Goal: Task Accomplishment & Management: Complete application form

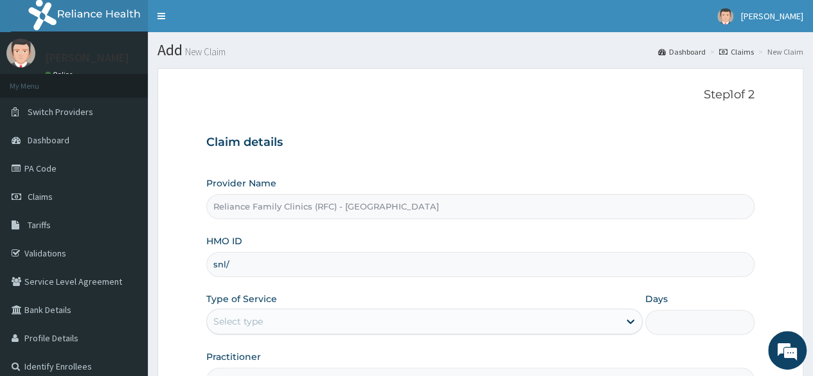
click at [741, 48] on link "Claims" at bounding box center [736, 51] width 35 height 11
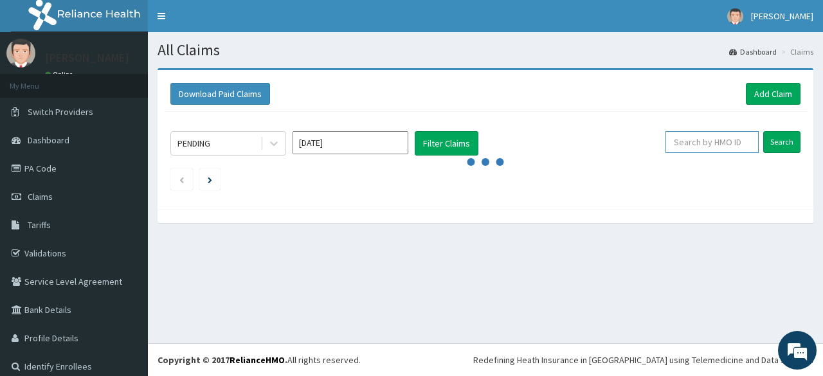
click at [691, 143] on input "text" at bounding box center [711, 142] width 93 height 22
click at [763, 131] on input "Search" at bounding box center [781, 142] width 37 height 22
click at [769, 145] on input "Search" at bounding box center [781, 142] width 37 height 22
click at [671, 142] on input "sn;/10225/a" at bounding box center [692, 142] width 83 height 22
type input "snl/10225/a"
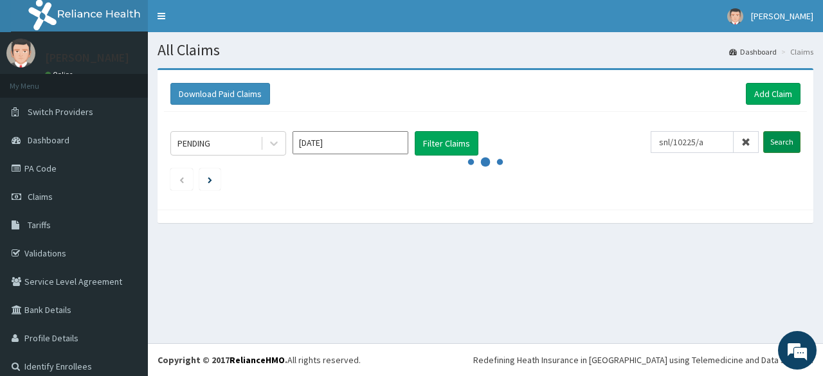
click at [763, 147] on input "Search" at bounding box center [781, 142] width 37 height 22
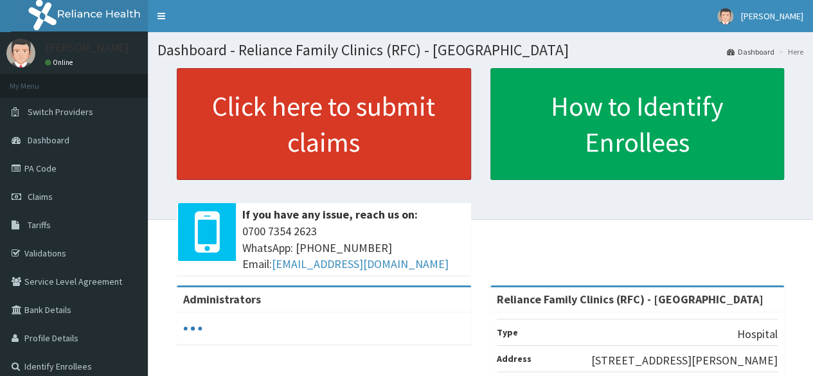
click at [370, 141] on link "Click here to submit claims" at bounding box center [324, 124] width 294 height 112
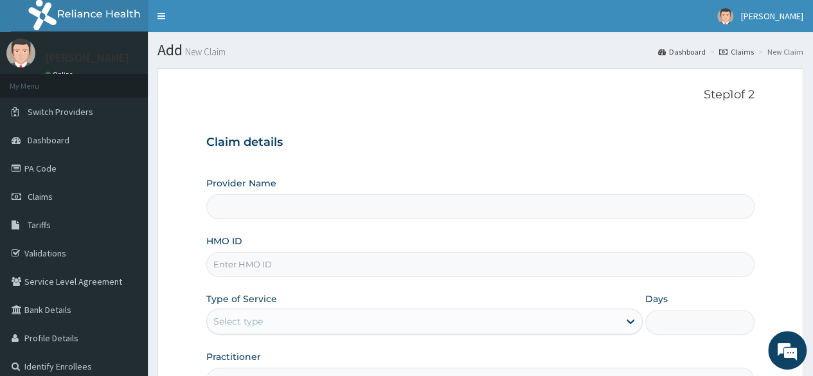
type input "Reliance Family Clinics (RFC) - [GEOGRAPHIC_DATA]"
click at [735, 48] on link "Claims" at bounding box center [736, 51] width 35 height 11
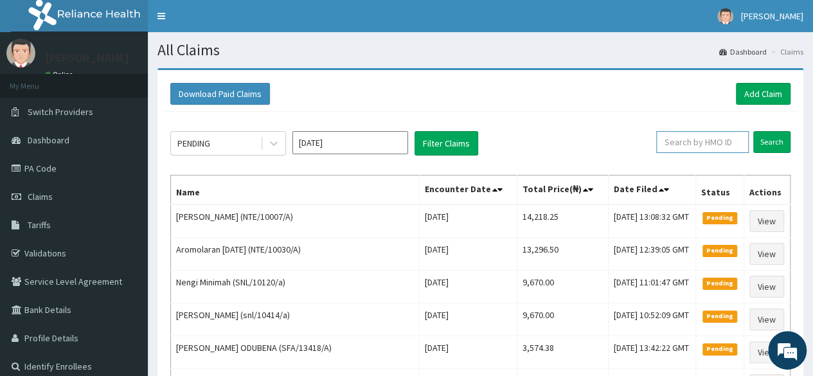
click at [714, 137] on input "text" at bounding box center [702, 142] width 93 height 22
type input "snl/10225/a"
click at [753, 131] on input "Search" at bounding box center [771, 142] width 37 height 22
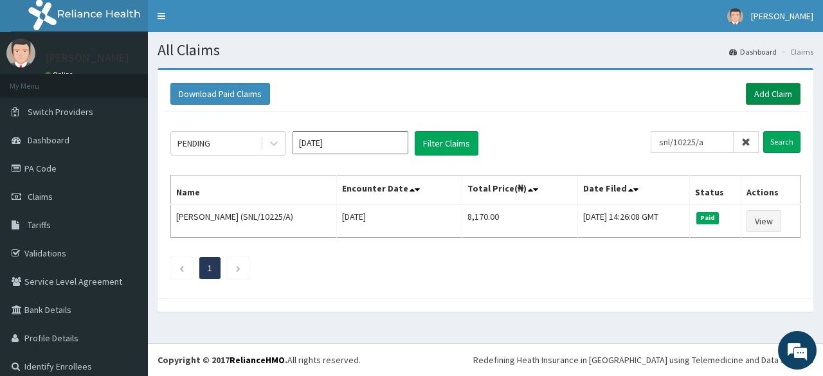
click at [760, 101] on link "Add Claim" at bounding box center [773, 94] width 55 height 22
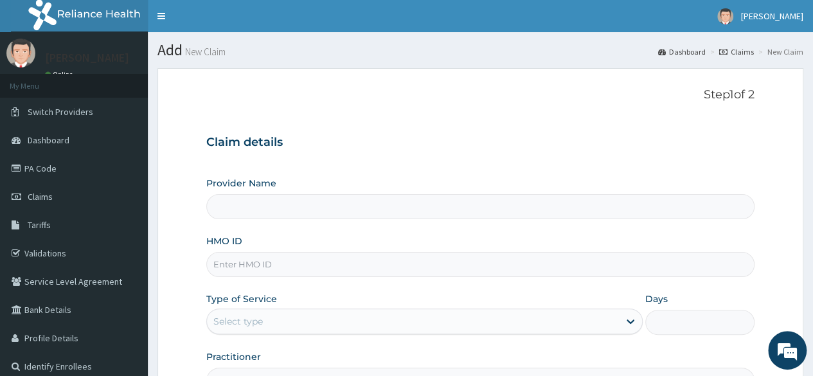
type input "Reliance Family Clinics (RFC) - [GEOGRAPHIC_DATA]"
click at [375, 269] on input "HMO ID" at bounding box center [480, 264] width 548 height 25
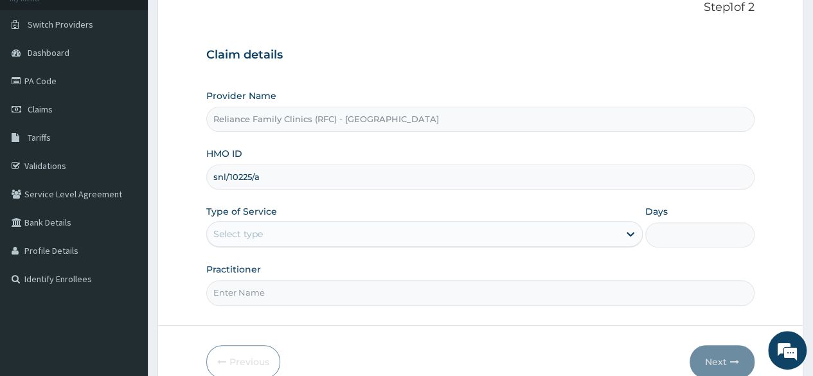
scroll to position [89, 0]
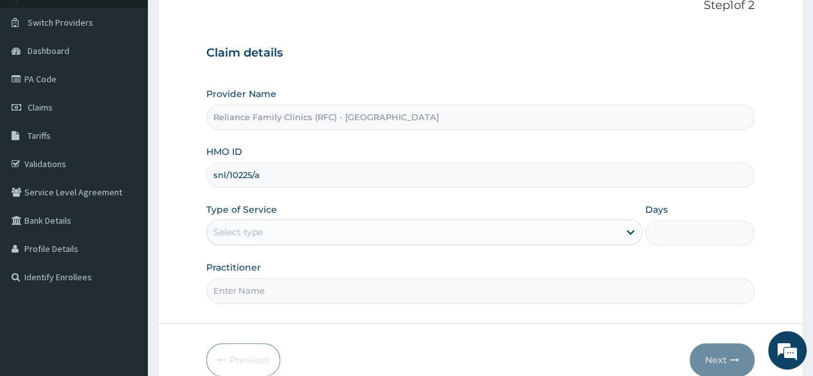
type input "snl/10225/a"
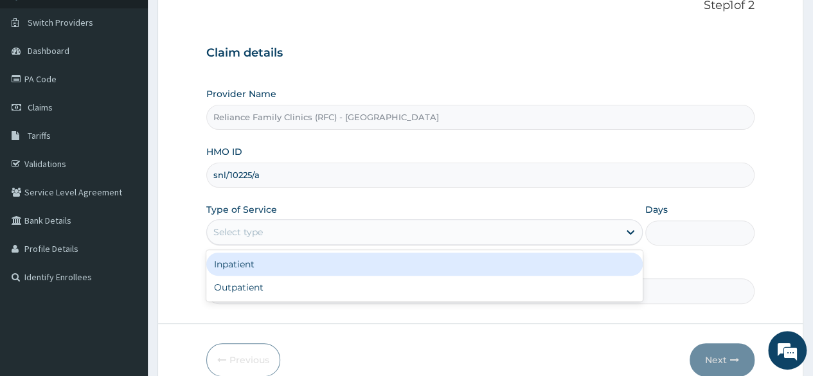
click at [395, 230] on div "Select type" at bounding box center [413, 232] width 412 height 21
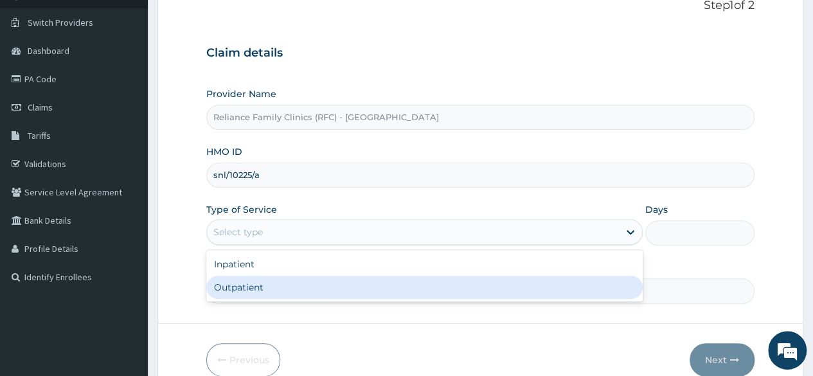
click at [366, 283] on div "Outpatient" at bounding box center [424, 287] width 436 height 23
type input "1"
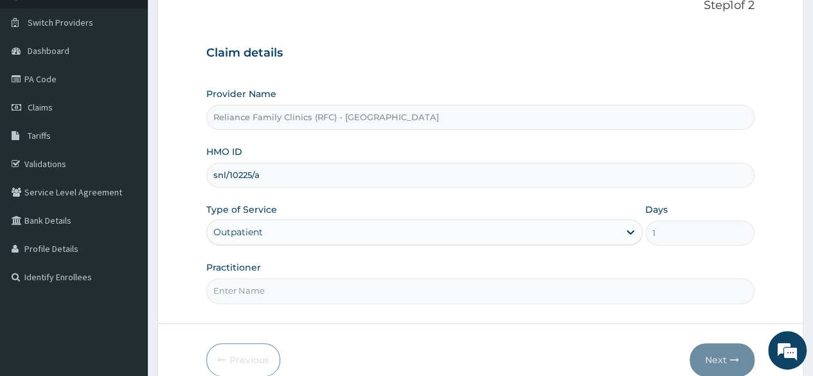
click at [366, 283] on input "Practitioner" at bounding box center [480, 290] width 548 height 25
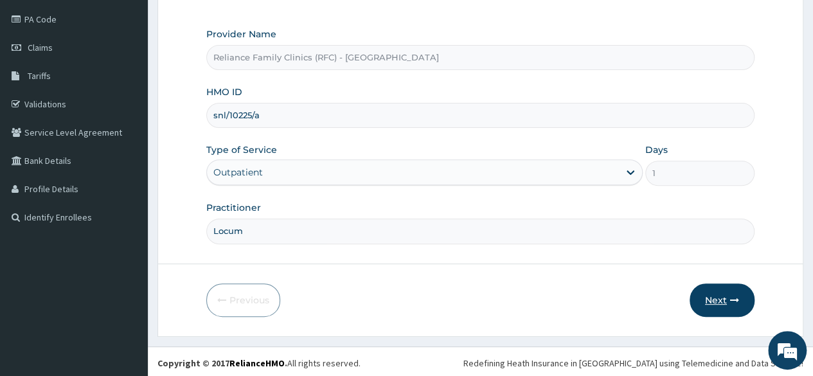
type input "Locum"
click at [712, 284] on button "Next" at bounding box center [722, 299] width 65 height 33
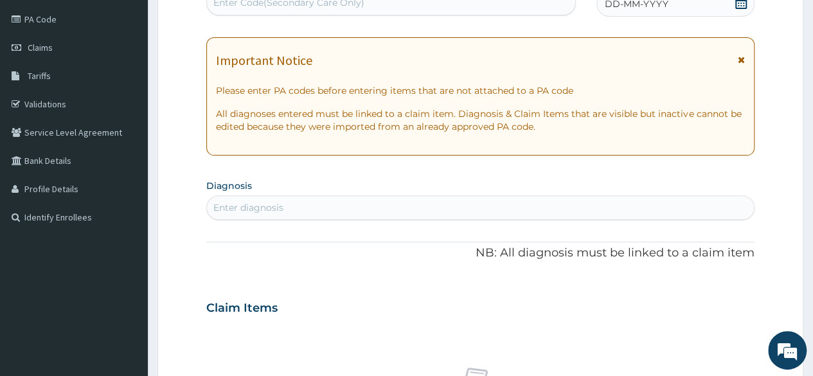
click at [489, 209] on div "Enter diagnosis" at bounding box center [480, 207] width 547 height 21
type input "Immuni"
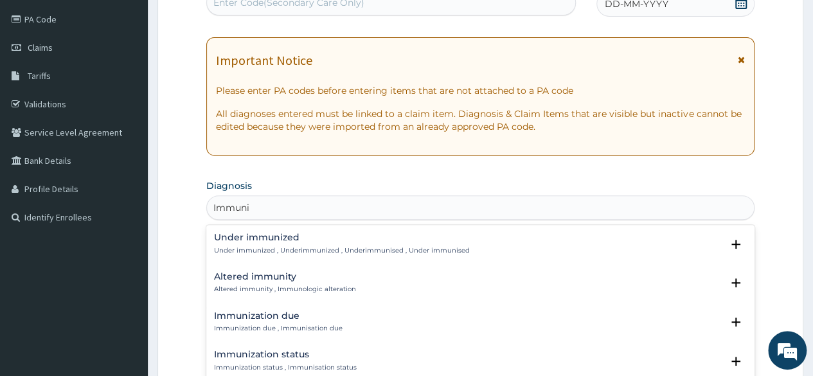
click at [279, 311] on h4 "Immunization due" at bounding box center [278, 316] width 129 height 10
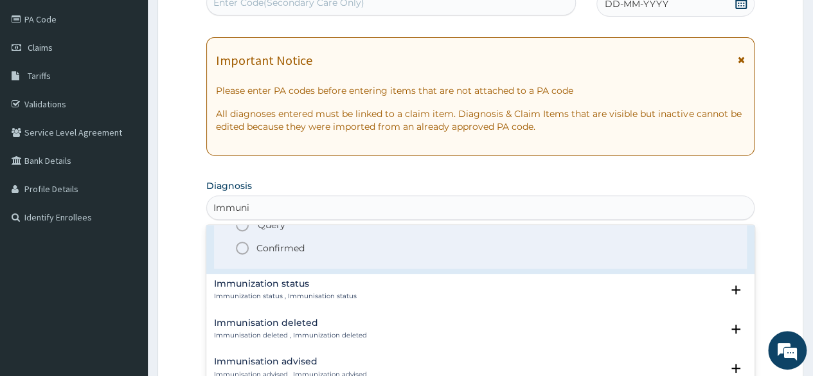
scroll to position [159, 0]
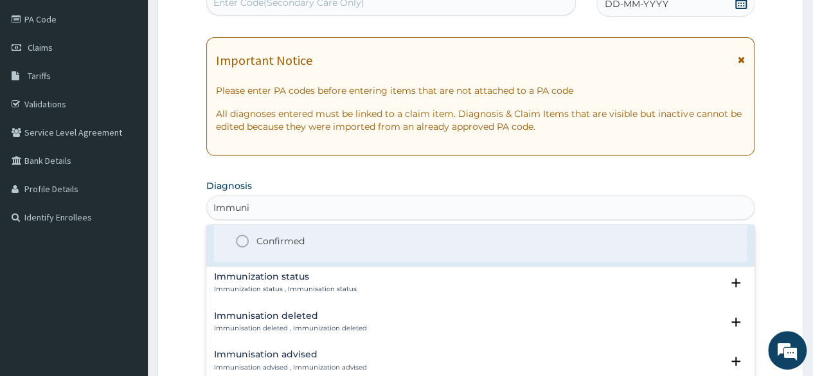
click at [255, 238] on span "Confirmed" at bounding box center [481, 240] width 493 height 15
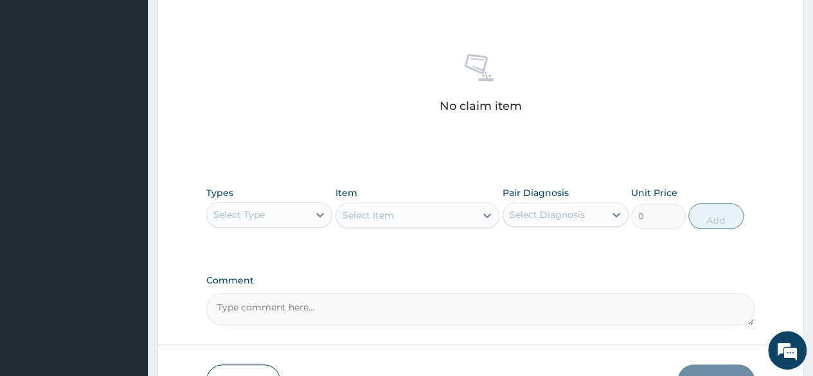
scroll to position [467, 0]
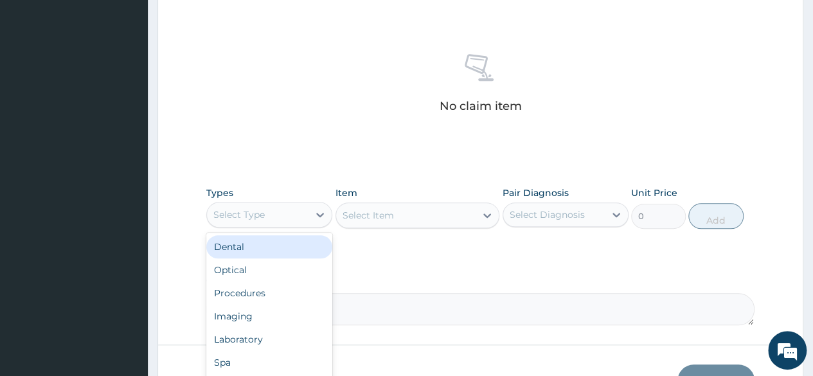
click at [280, 219] on div "Select Type" at bounding box center [258, 214] width 102 height 21
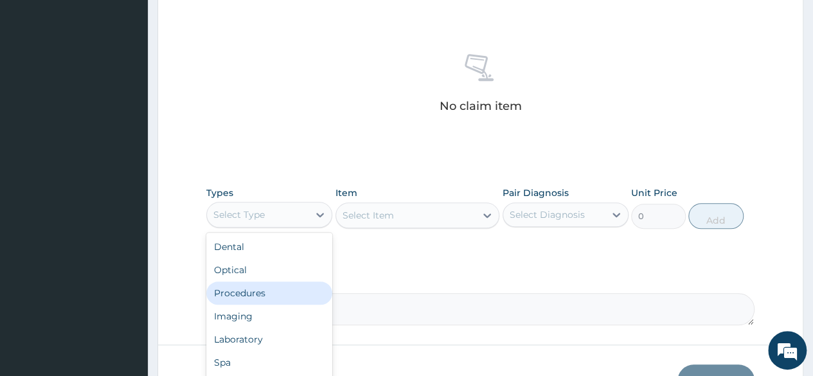
click at [270, 283] on div "Procedures" at bounding box center [269, 293] width 126 height 23
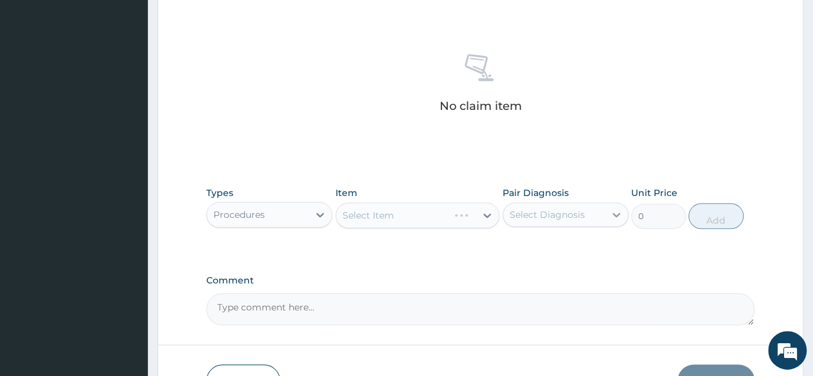
click at [611, 211] on icon at bounding box center [616, 214] width 13 height 13
click at [568, 253] on div "Immunization due" at bounding box center [566, 248] width 126 height 26
checkbox input "true"
click at [454, 224] on div "Select Item" at bounding box center [418, 215] width 165 height 26
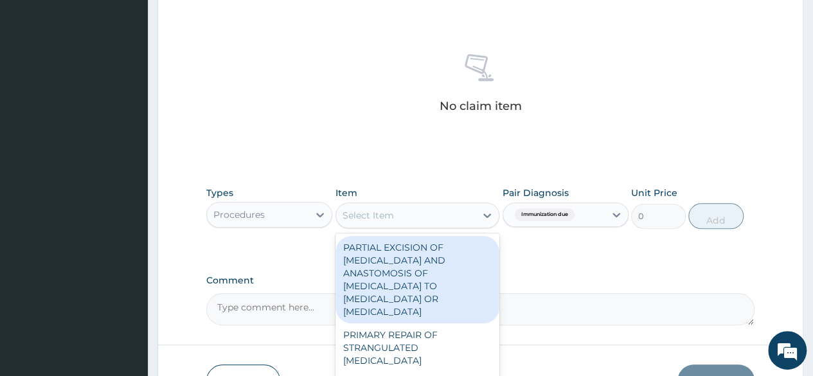
click at [454, 224] on div "Select Item" at bounding box center [418, 215] width 165 height 26
type input "nur"
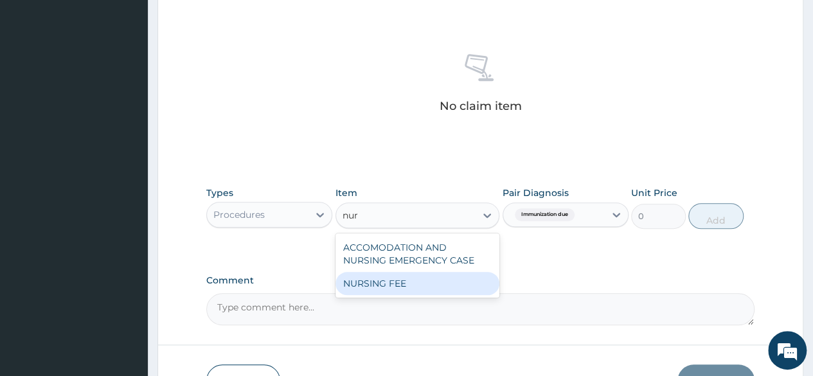
click at [411, 282] on div "NURSING FEE" at bounding box center [418, 283] width 165 height 23
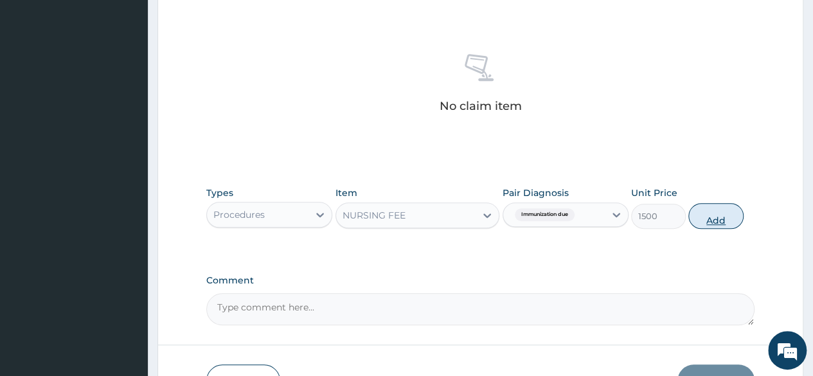
click at [714, 222] on button "Add" at bounding box center [715, 216] width 55 height 26
type input "0"
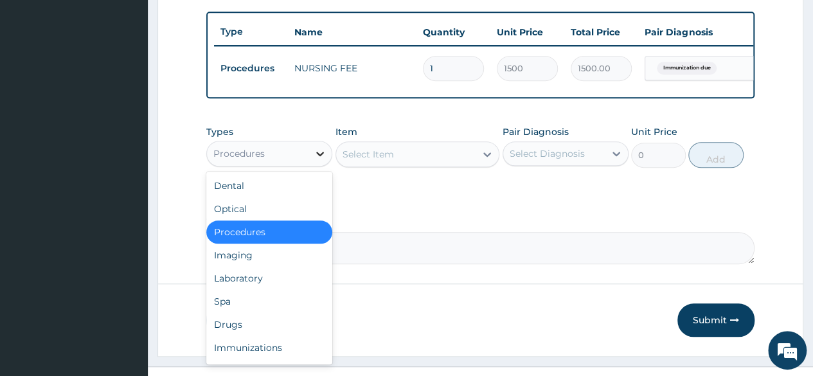
click at [317, 152] on div at bounding box center [320, 153] width 23 height 23
click at [278, 354] on div "Immunizations" at bounding box center [269, 347] width 126 height 23
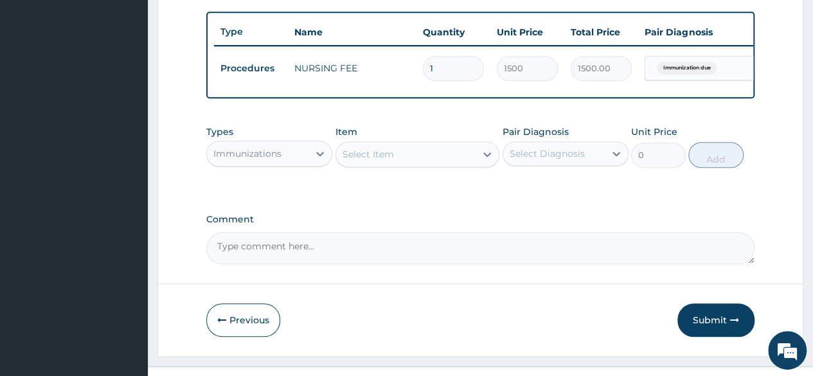
click at [501, 157] on div "Types Immunizations Item Select Item Pair Diagnosis Select Diagnosis Unit Price…" at bounding box center [480, 146] width 548 height 55
click at [531, 159] on div "Select Diagnosis" at bounding box center [547, 153] width 75 height 13
click at [539, 192] on label "Immunization due" at bounding box center [566, 185] width 85 height 13
checkbox input "true"
click at [442, 167] on div "Select Item" at bounding box center [418, 154] width 165 height 26
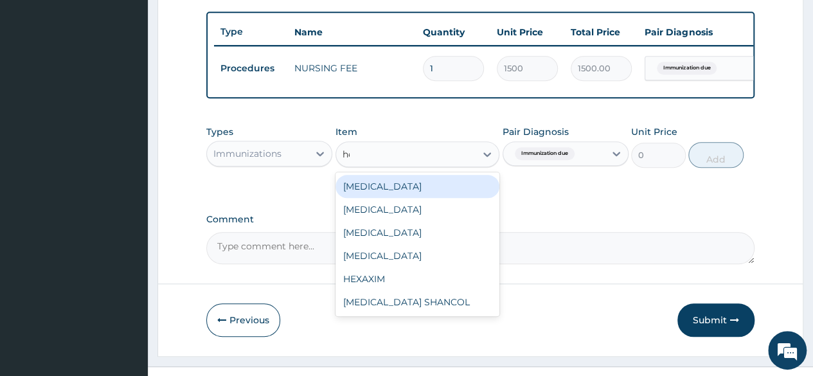
type input "hep"
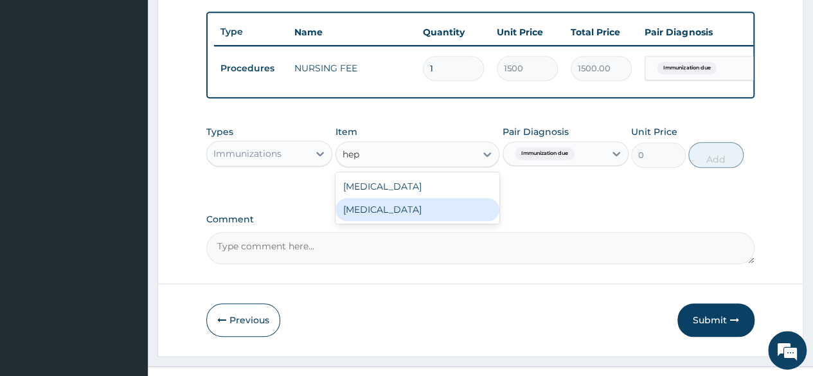
click at [433, 217] on div "HEPATITIS B" at bounding box center [418, 209] width 165 height 23
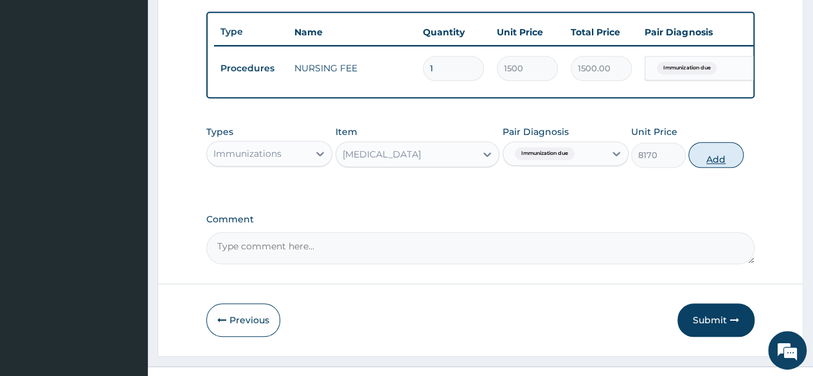
click at [715, 167] on button "Add" at bounding box center [715, 155] width 55 height 26
type input "0"
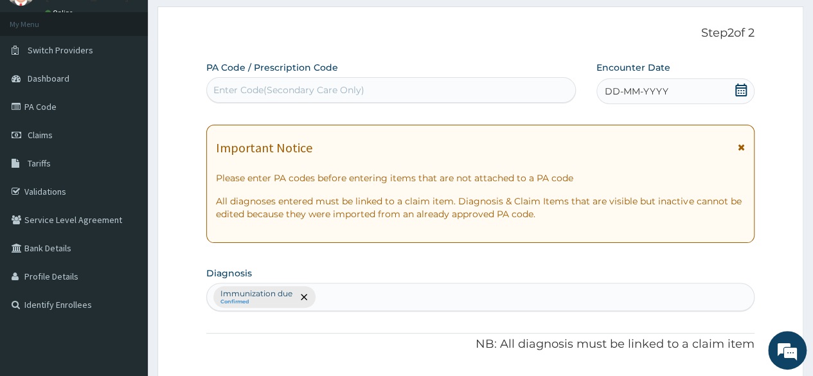
scroll to position [39, 0]
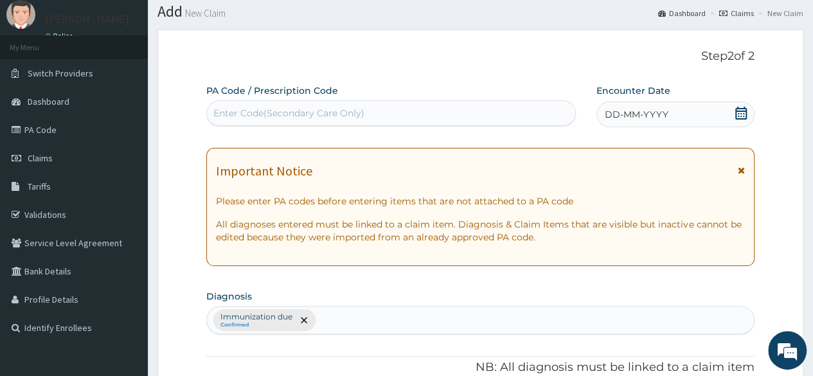
click at [644, 114] on span "DD-MM-YYYY" at bounding box center [637, 114] width 64 height 13
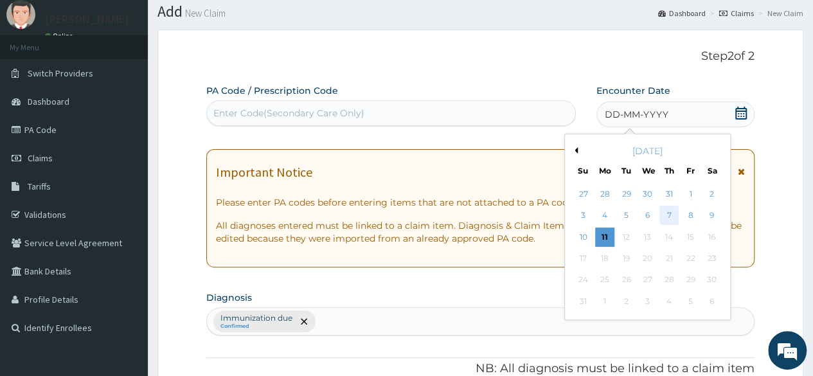
click at [672, 213] on div "7" at bounding box center [669, 215] width 19 height 19
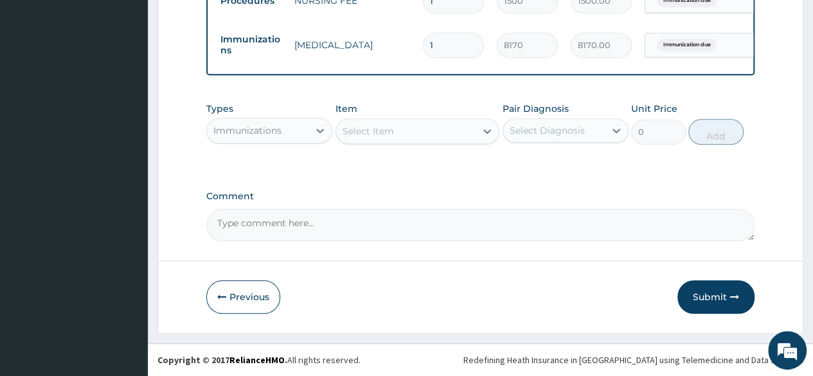
scroll to position [542, 0]
click at [712, 308] on button "Submit" at bounding box center [716, 296] width 77 height 33
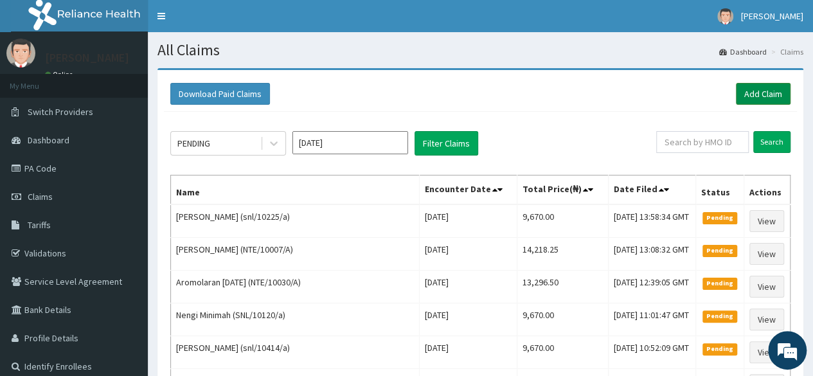
click at [743, 96] on link "Add Claim" at bounding box center [763, 94] width 55 height 22
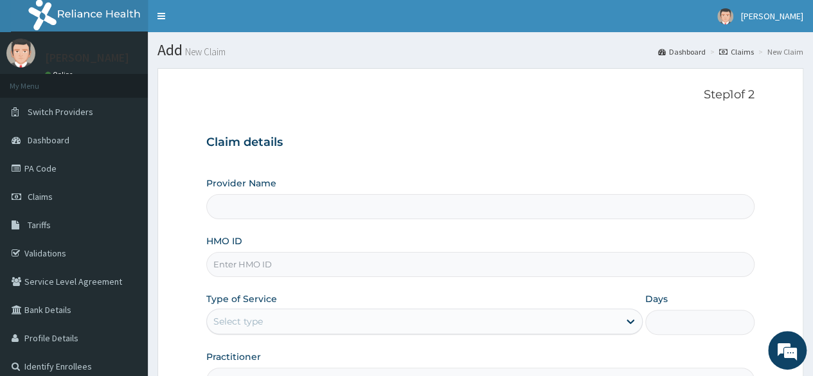
type input "Reliance Family Clinics (RFC) - [GEOGRAPHIC_DATA]"
click at [361, 269] on input "HMO ID" at bounding box center [480, 264] width 548 height 25
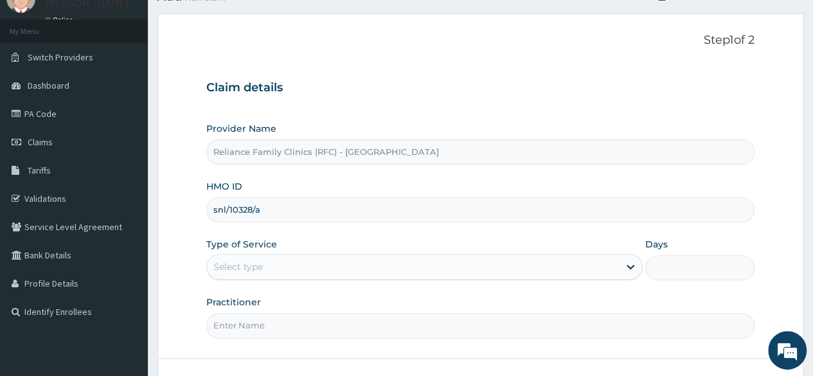
scroll to position [55, 0]
type input "snl/10328/a"
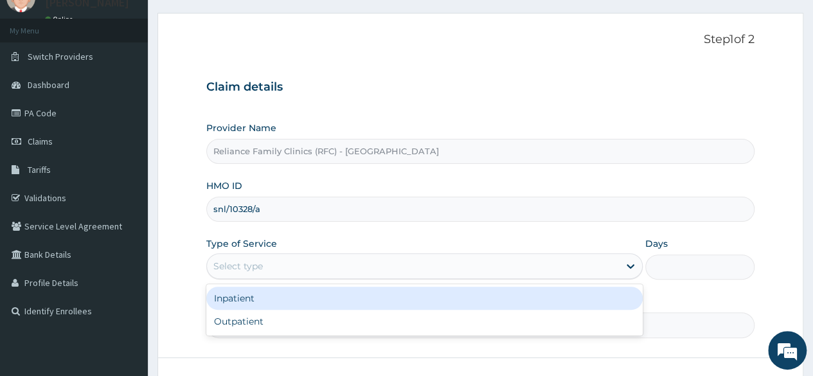
click at [363, 273] on div "Select type" at bounding box center [413, 266] width 412 height 21
click at [547, 274] on div "Select type" at bounding box center [413, 266] width 412 height 21
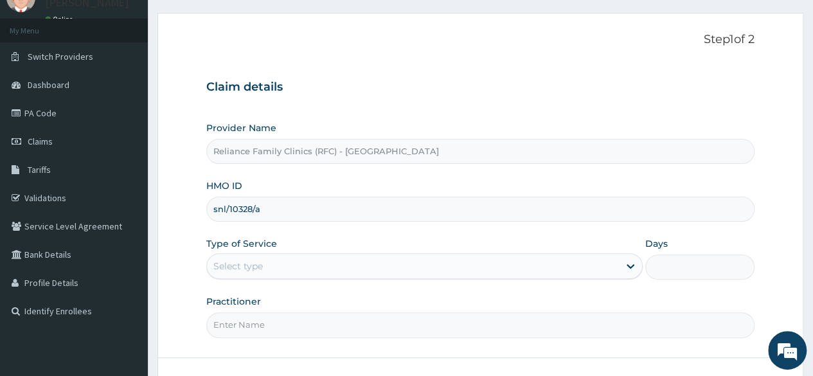
click at [563, 289] on div "Provider Name Reliance Family Clinics (RFC) - Lekki HMO ID snl/10328/a Type of …" at bounding box center [480, 229] width 548 height 216
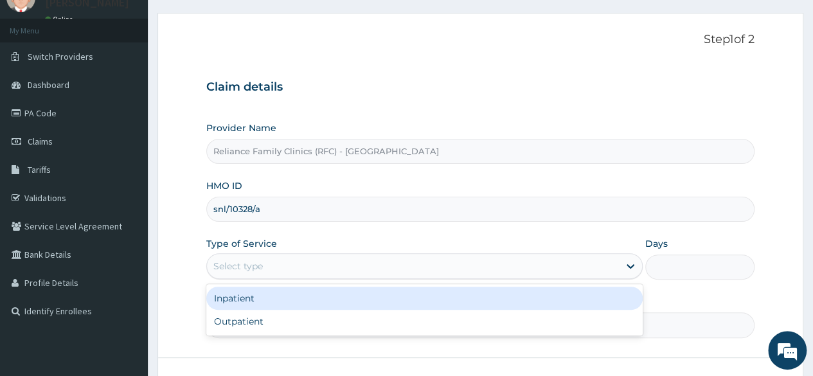
click at [564, 264] on div "Select type" at bounding box center [413, 266] width 412 height 21
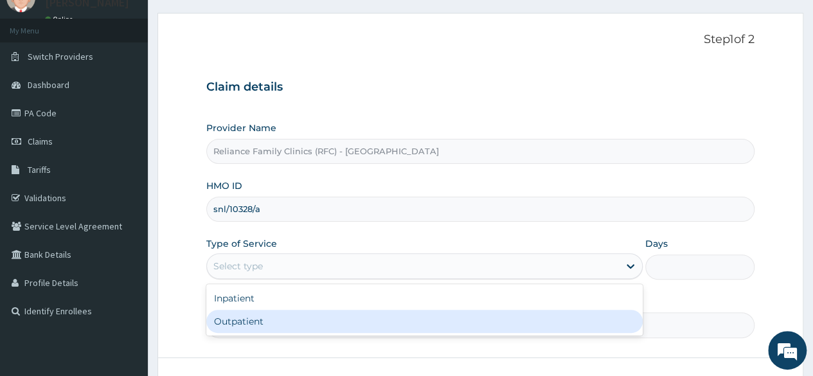
click at [474, 321] on div "Outpatient" at bounding box center [424, 321] width 436 height 23
type input "1"
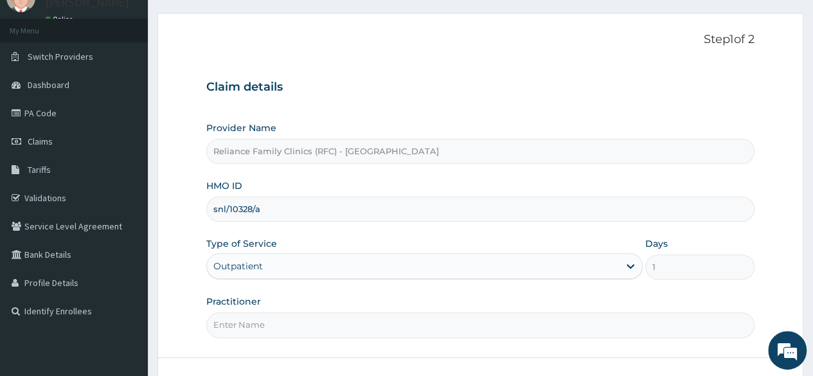
click at [319, 323] on input "Practitioner" at bounding box center [480, 324] width 548 height 25
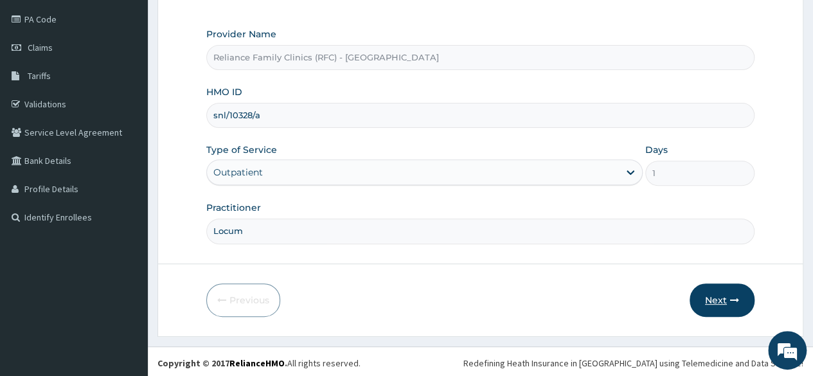
type input "Locum"
click at [727, 295] on button "Next" at bounding box center [722, 299] width 65 height 33
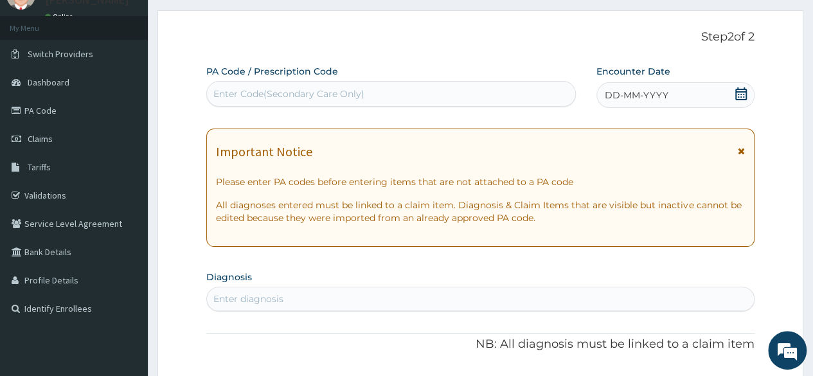
scroll to position [57, 0]
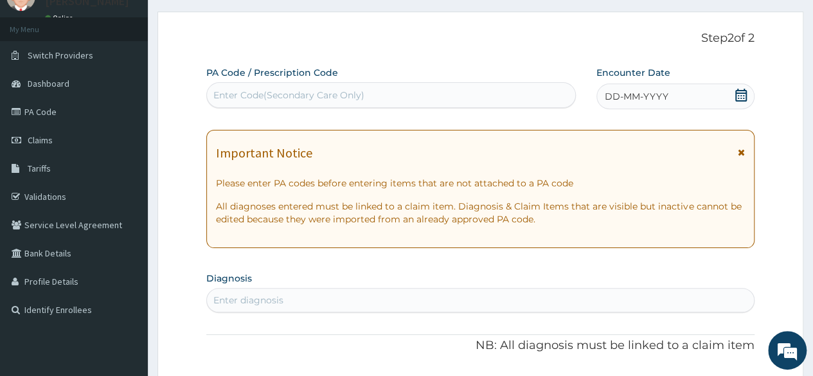
click at [633, 91] on span "DD-MM-YYYY" at bounding box center [637, 96] width 64 height 13
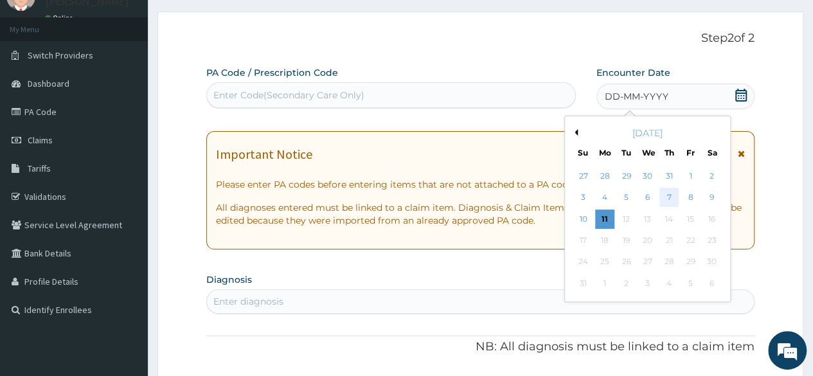
click at [665, 192] on div "7" at bounding box center [669, 197] width 19 height 19
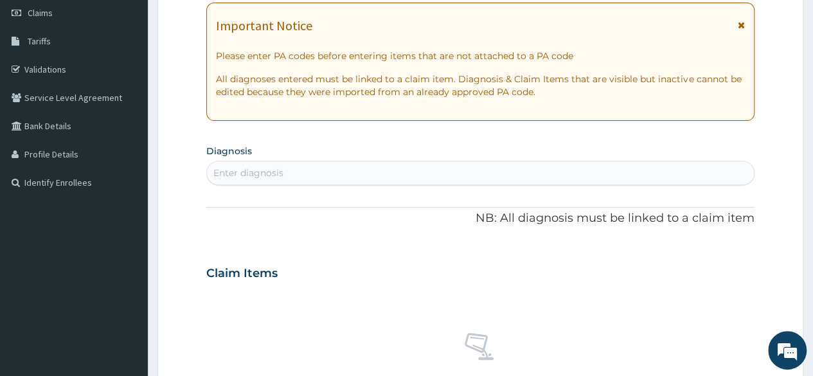
scroll to position [185, 0]
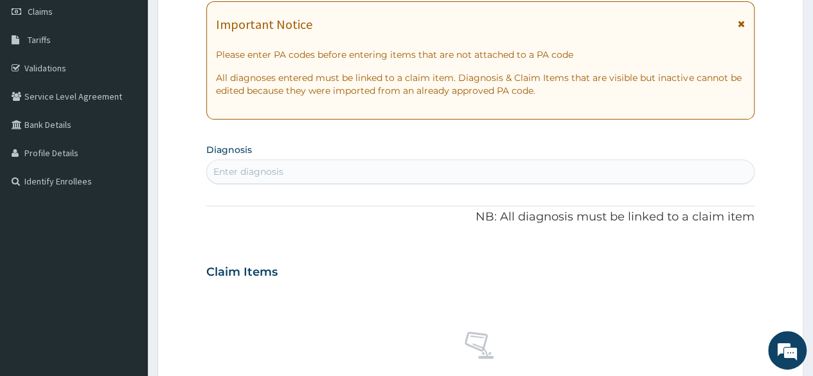
click at [368, 170] on div "Enter diagnosis" at bounding box center [480, 171] width 547 height 21
type input "immuni"
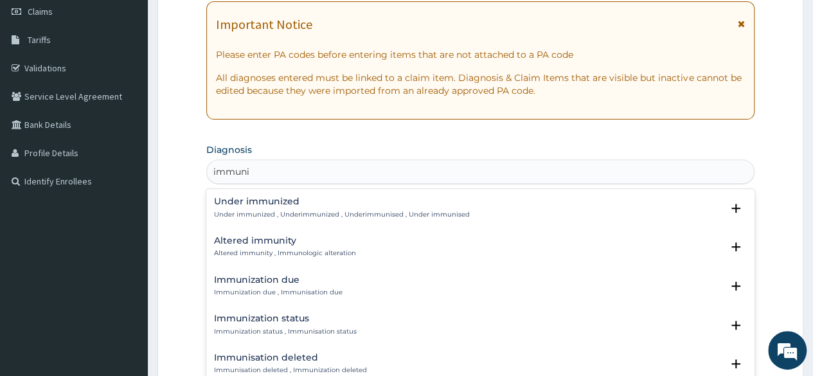
click at [307, 278] on h4 "Immunization due" at bounding box center [278, 280] width 129 height 10
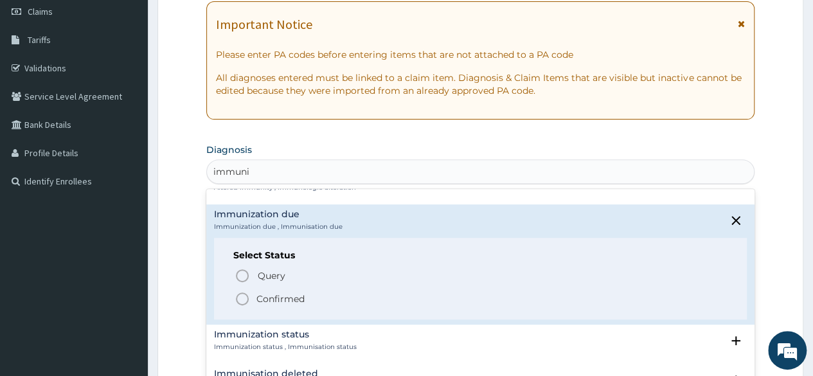
scroll to position [66, 0]
click at [264, 296] on p "Confirmed" at bounding box center [280, 298] width 48 height 13
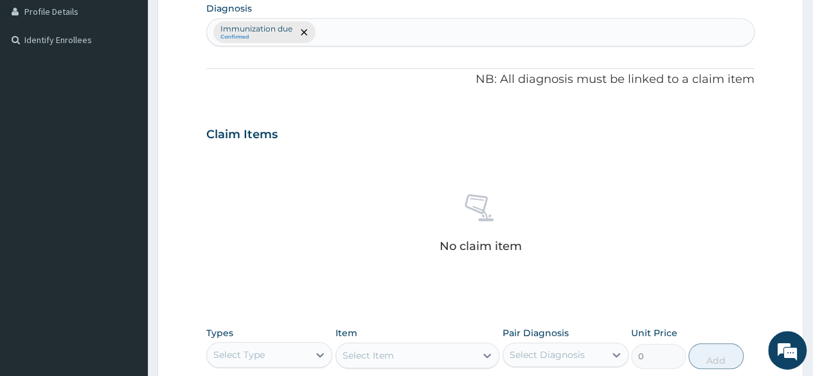
scroll to position [391, 0]
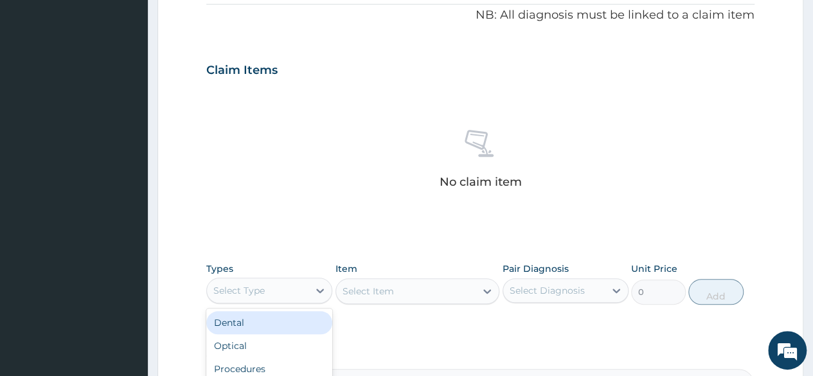
click at [264, 296] on div "Select Type" at bounding box center [258, 290] width 102 height 21
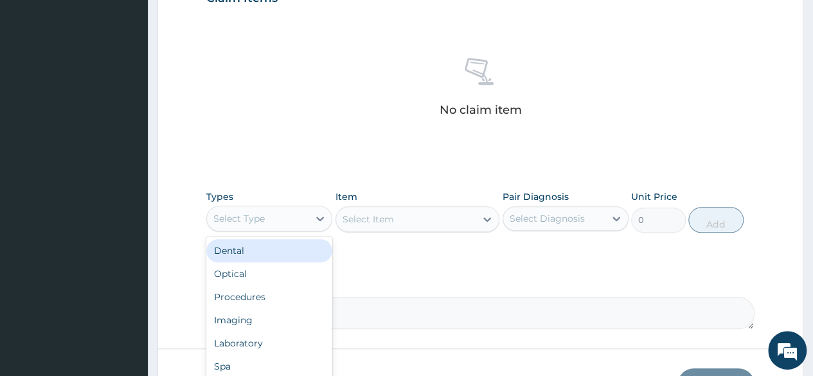
scroll to position [467, 0]
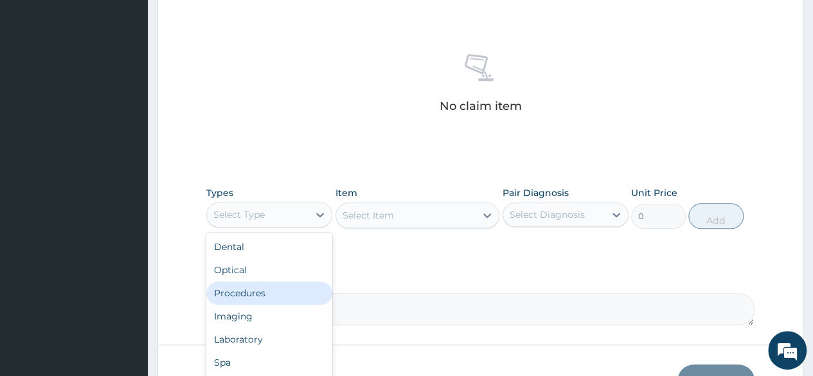
click at [260, 296] on div "Procedures" at bounding box center [269, 293] width 126 height 23
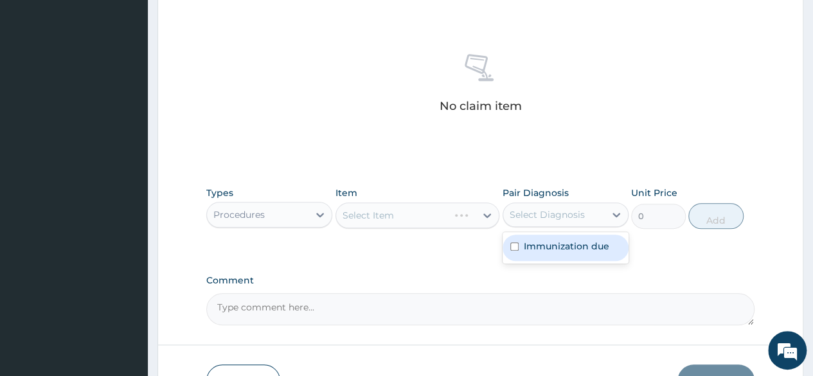
click at [512, 218] on div "Select Diagnosis" at bounding box center [547, 214] width 75 height 13
click at [533, 247] on label "Immunization due" at bounding box center [566, 246] width 85 height 13
checkbox input "true"
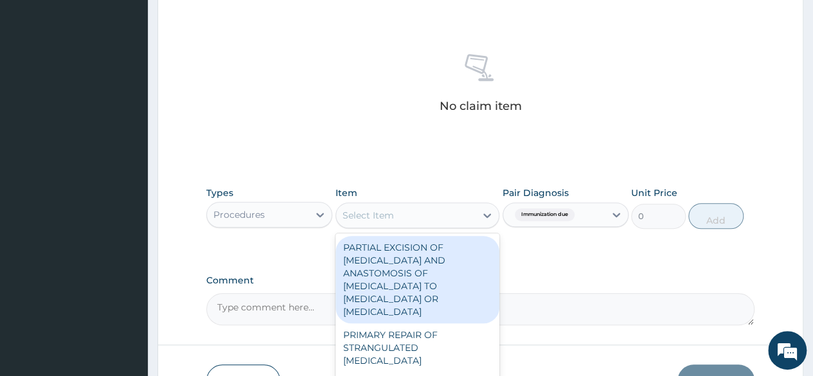
click at [444, 220] on div "Select Item" at bounding box center [406, 215] width 140 height 21
type input "nur"
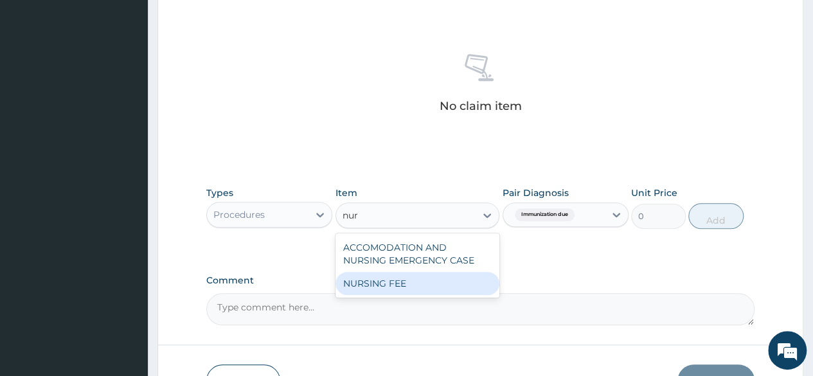
click at [400, 277] on div "NURSING FEE" at bounding box center [418, 283] width 165 height 23
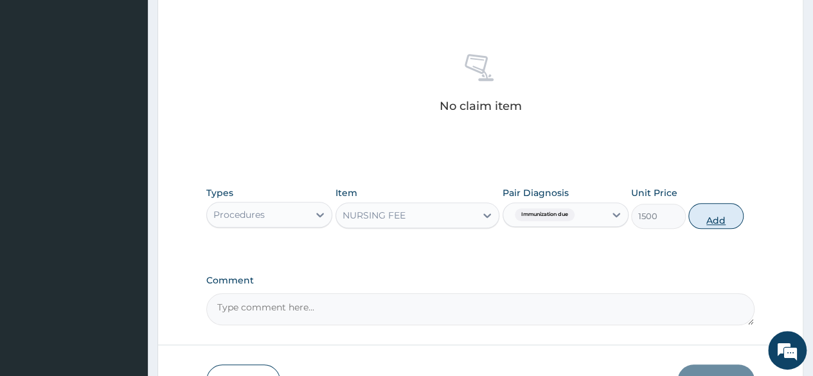
click at [715, 217] on button "Add" at bounding box center [715, 216] width 55 height 26
type input "0"
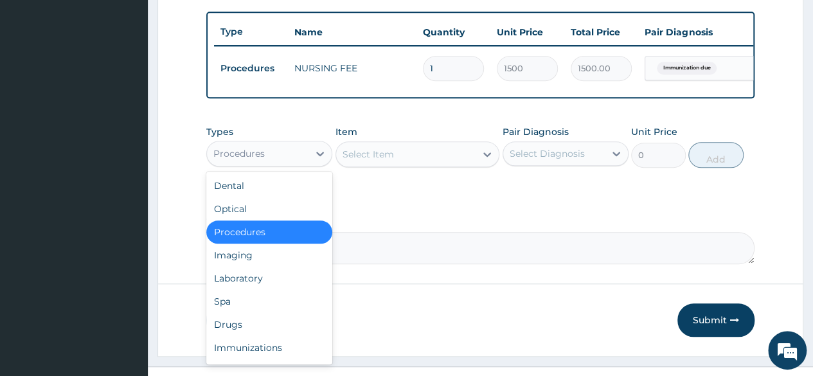
click at [282, 159] on div "Procedures" at bounding box center [258, 153] width 102 height 21
click at [253, 354] on div "Immunizations" at bounding box center [269, 347] width 126 height 23
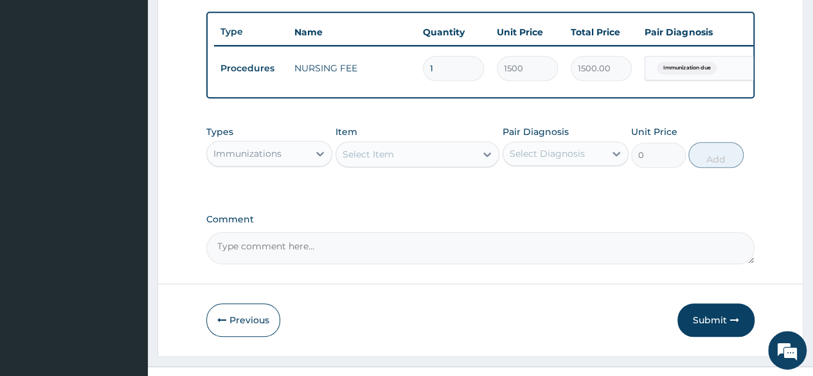
click at [528, 160] on div "Select Diagnosis" at bounding box center [547, 153] width 75 height 13
click at [531, 192] on label "Immunization due" at bounding box center [566, 185] width 85 height 13
checkbox input "true"
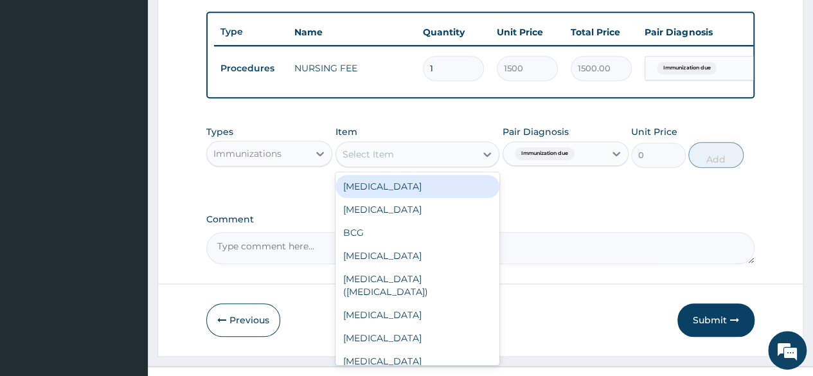
click at [413, 165] on div "Select Item" at bounding box center [406, 154] width 140 height 21
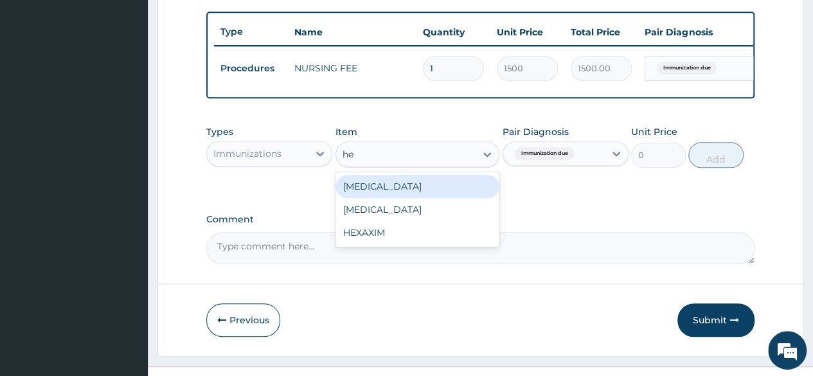
type input "hep"
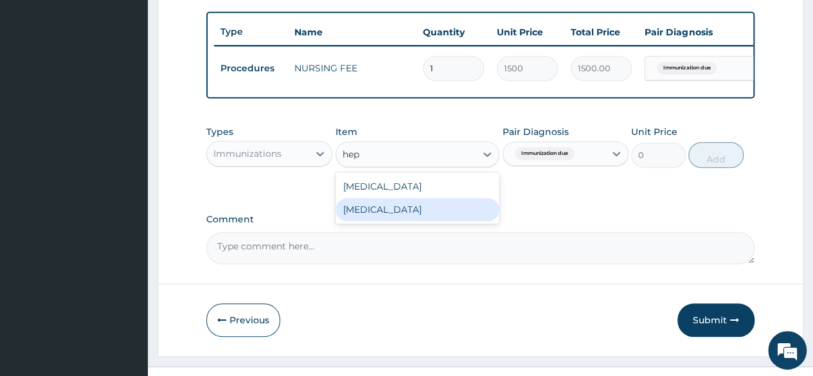
click at [403, 214] on div "HEPATITIS B" at bounding box center [418, 209] width 165 height 23
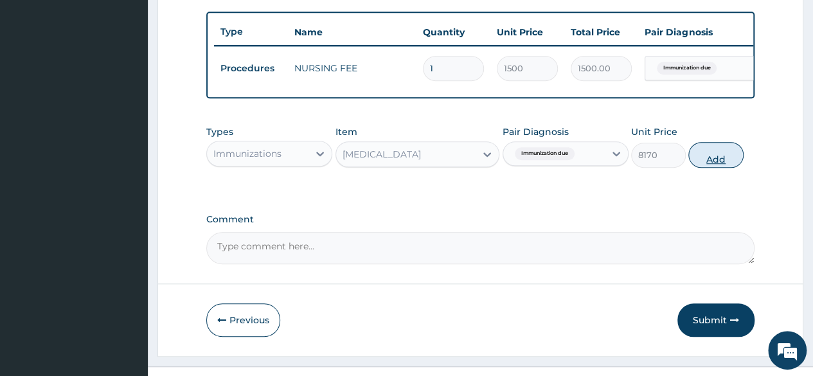
click at [714, 159] on button "Add" at bounding box center [715, 155] width 55 height 26
type input "0"
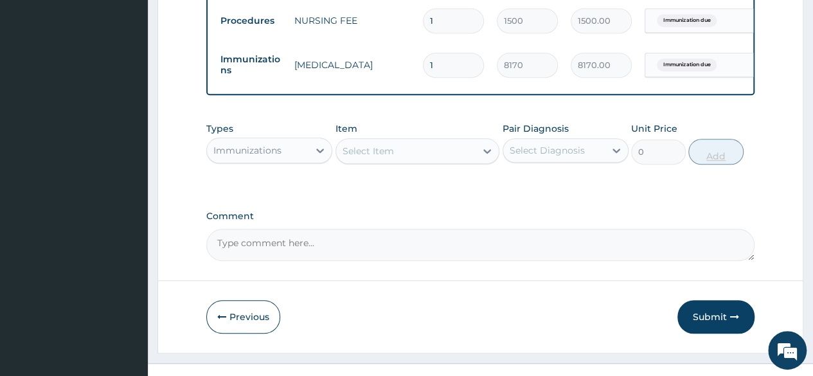
scroll to position [542, 0]
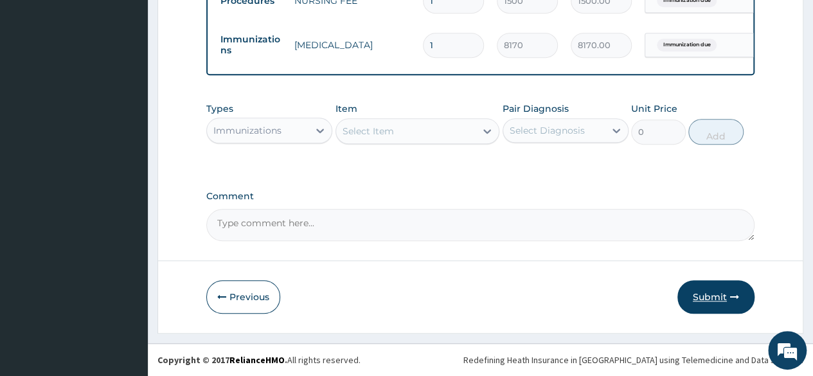
click at [703, 287] on button "Submit" at bounding box center [716, 296] width 77 height 33
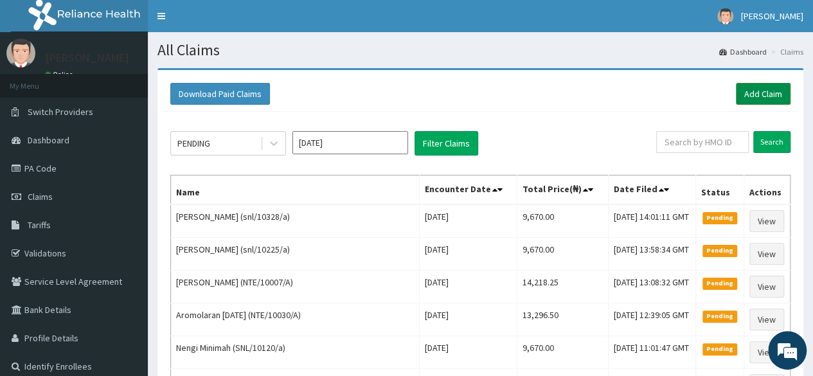
click at [744, 98] on link "Add Claim" at bounding box center [763, 94] width 55 height 22
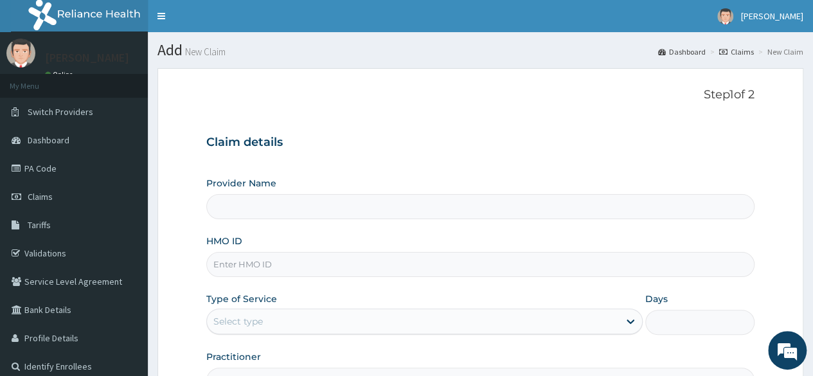
type input "Reliance Family Clinics (RFC) - [GEOGRAPHIC_DATA]"
click at [332, 255] on input "HMO ID" at bounding box center [480, 264] width 548 height 25
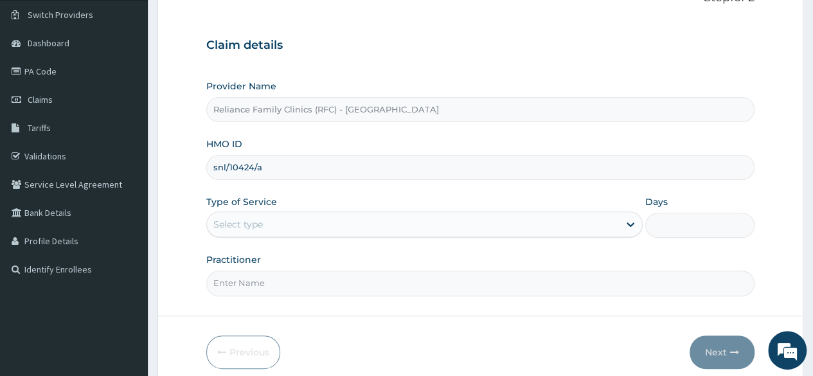
scroll to position [98, 0]
type input "snl/10424/a"
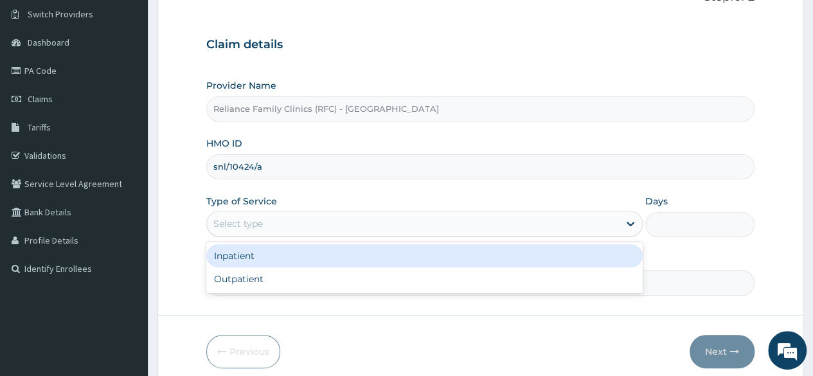
click at [341, 231] on div "Select type" at bounding box center [413, 223] width 412 height 21
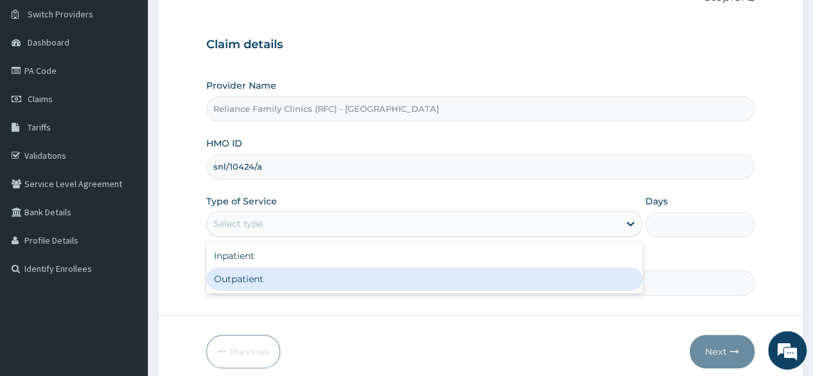
click at [310, 278] on div "Outpatient" at bounding box center [424, 278] width 436 height 23
type input "1"
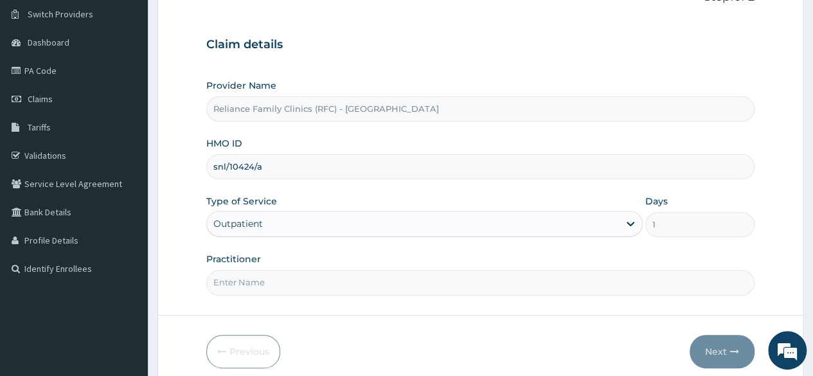
click at [310, 278] on input "Practitioner" at bounding box center [480, 282] width 548 height 25
type input "Locum"
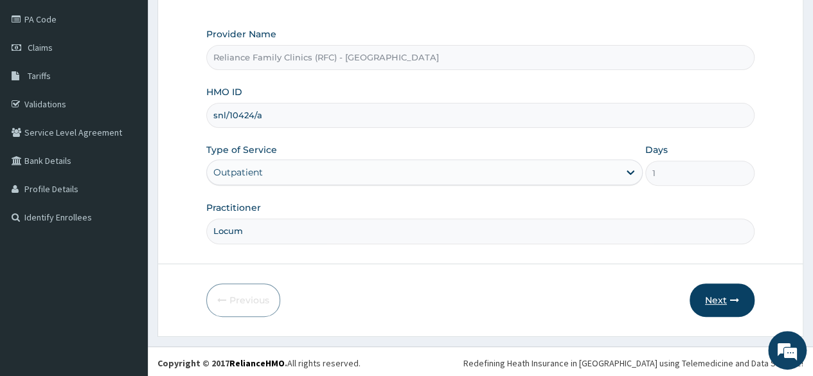
click at [720, 295] on button "Next" at bounding box center [722, 299] width 65 height 33
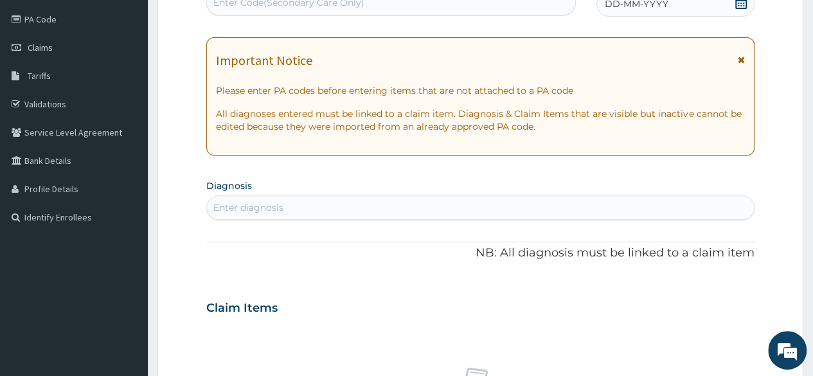
click at [357, 199] on div "Enter diagnosis" at bounding box center [480, 207] width 547 height 21
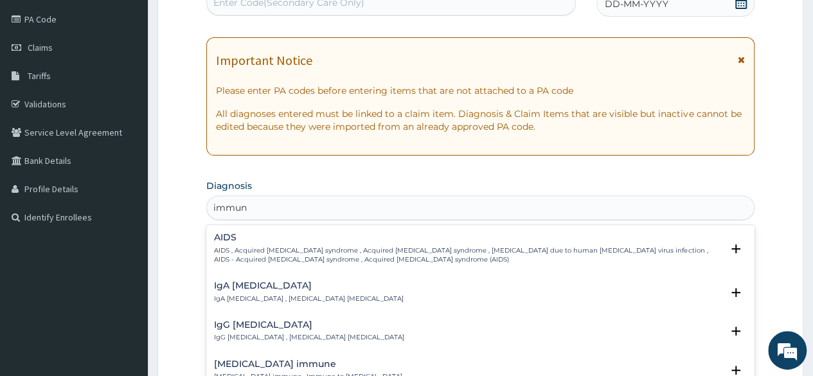
type input "immuni"
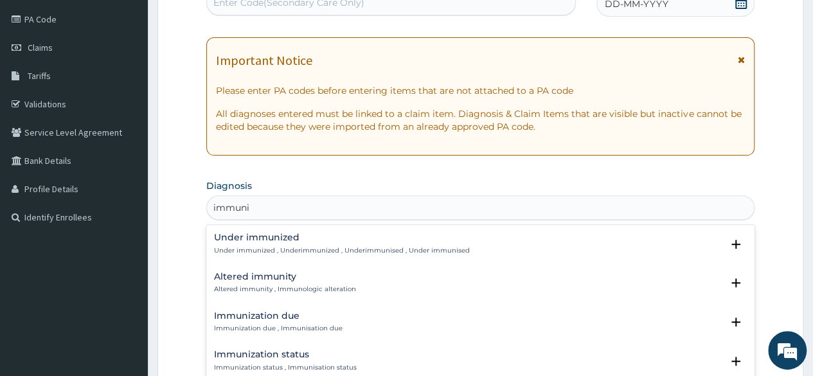
click at [265, 314] on h4 "Immunization due" at bounding box center [278, 316] width 129 height 10
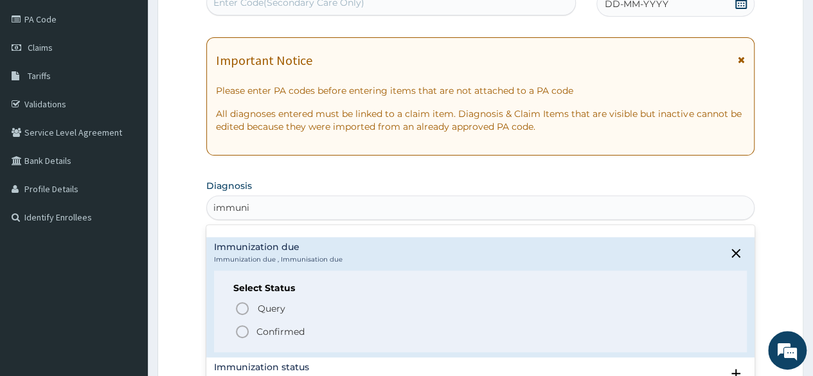
scroll to position [69, 0]
click at [256, 324] on span "Confirmed" at bounding box center [481, 330] width 493 height 15
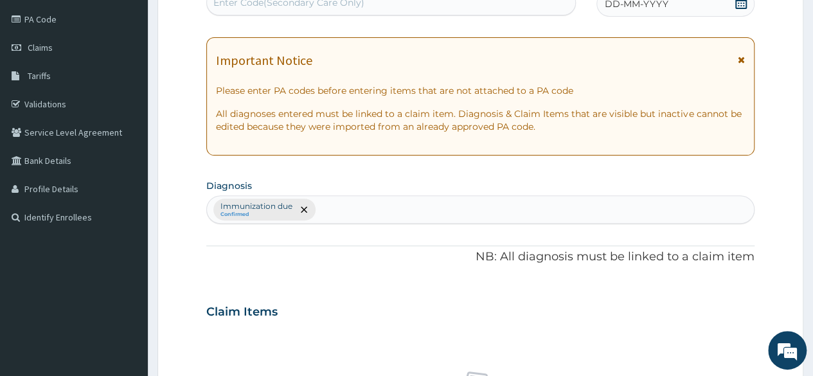
click at [608, 13] on div "DD-MM-YYYY" at bounding box center [676, 4] width 158 height 26
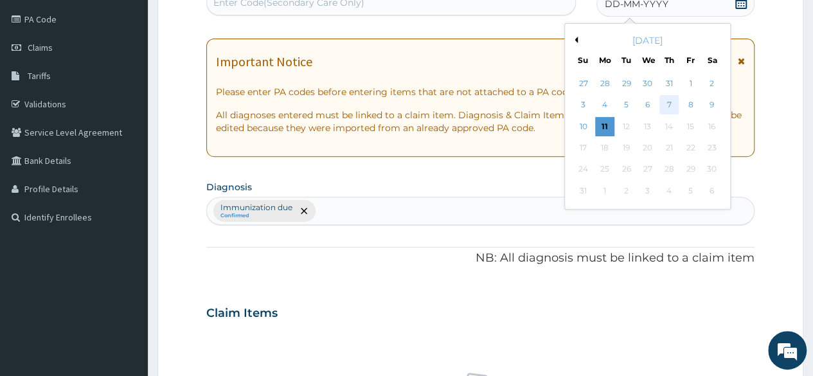
click at [670, 101] on div "7" at bounding box center [669, 105] width 19 height 19
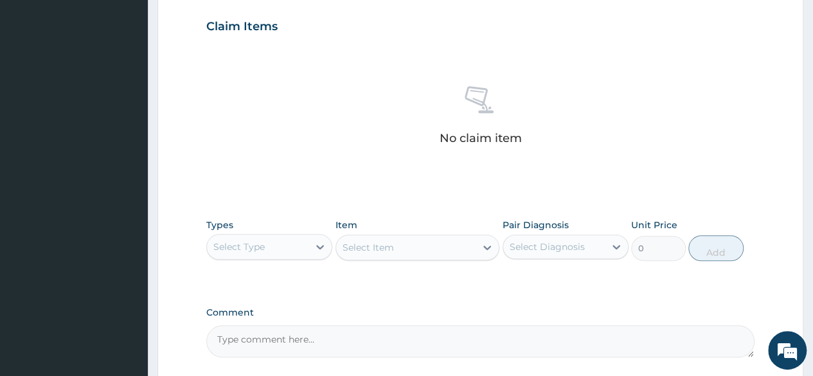
scroll to position [437, 0]
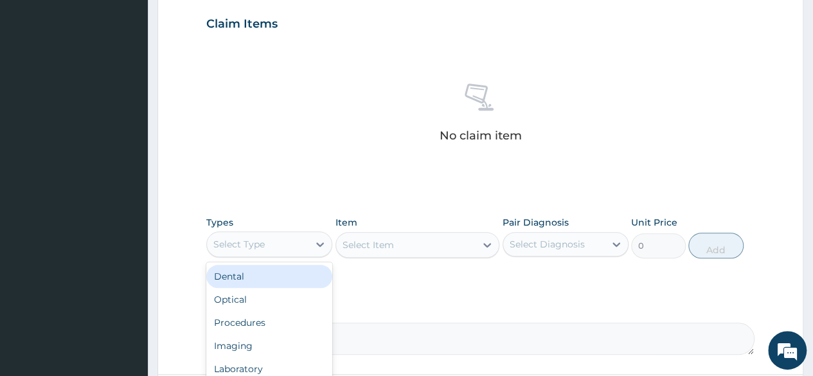
click at [258, 251] on div "Select Type" at bounding box center [258, 244] width 102 height 21
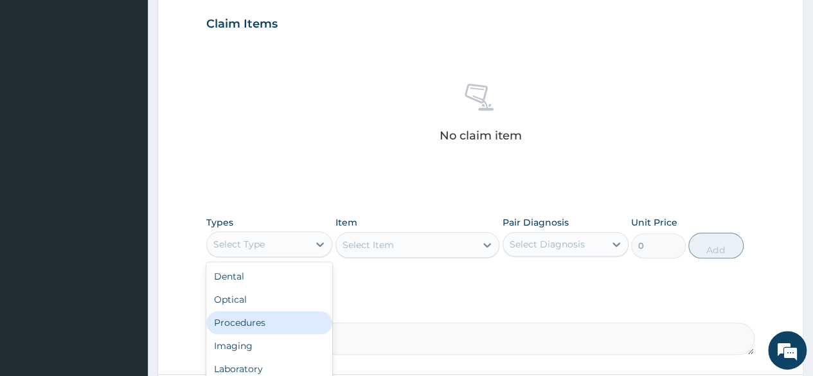
click at [258, 320] on div "Procedures" at bounding box center [269, 322] width 126 height 23
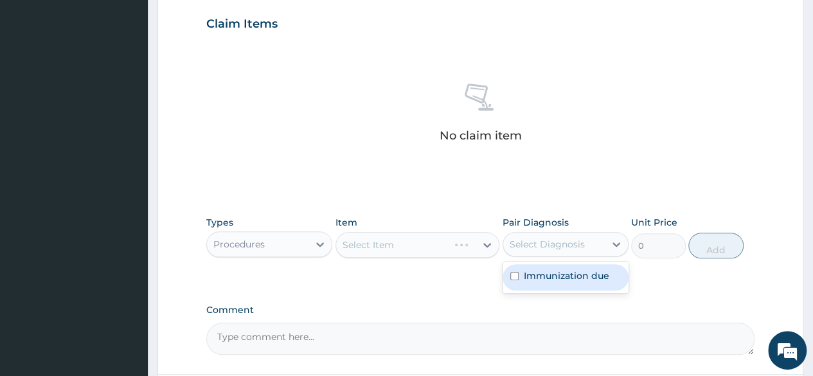
click at [512, 238] on div "Select Diagnosis" at bounding box center [547, 244] width 75 height 13
click at [537, 274] on label "Immunization due" at bounding box center [566, 275] width 85 height 13
checkbox input "true"
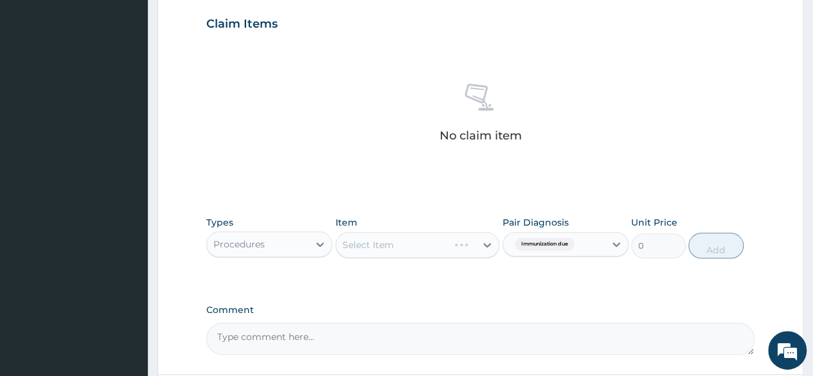
click at [458, 251] on div "Select Item" at bounding box center [418, 245] width 165 height 26
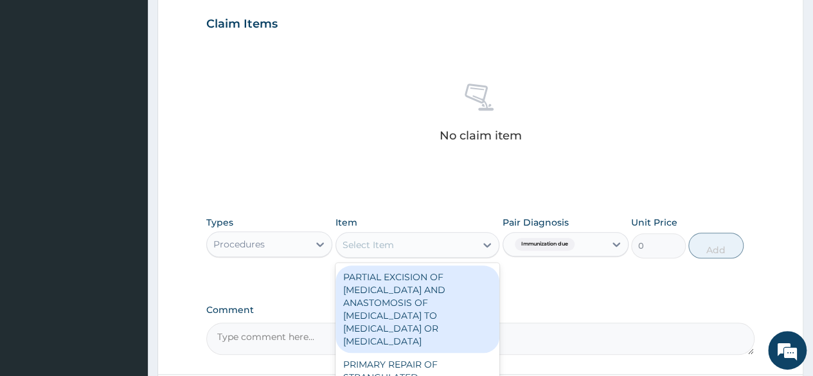
click at [458, 251] on div "Select Item" at bounding box center [406, 245] width 140 height 21
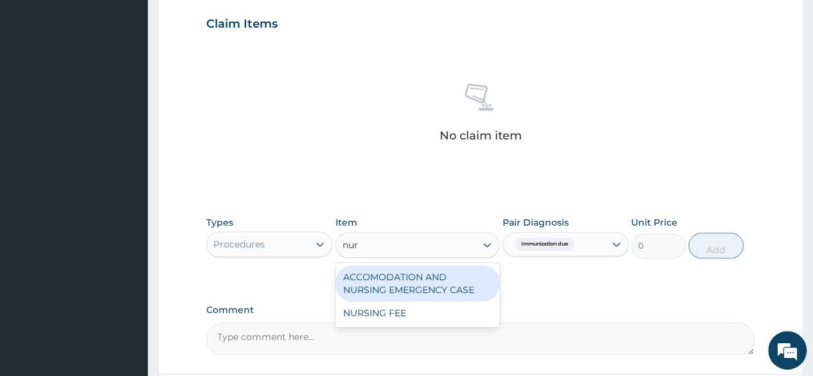
type input "nurs"
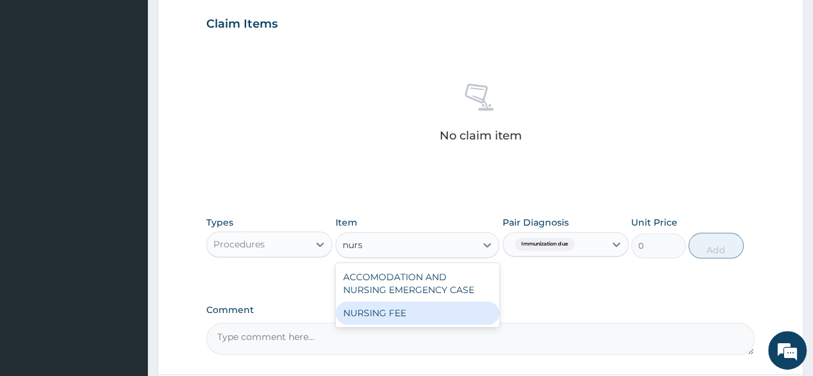
click at [419, 314] on div "NURSING FEE" at bounding box center [418, 312] width 165 height 23
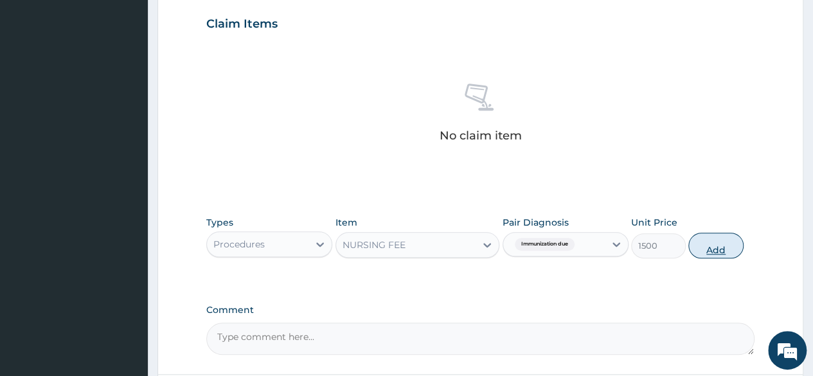
click at [711, 246] on button "Add" at bounding box center [715, 246] width 55 height 26
type input "0"
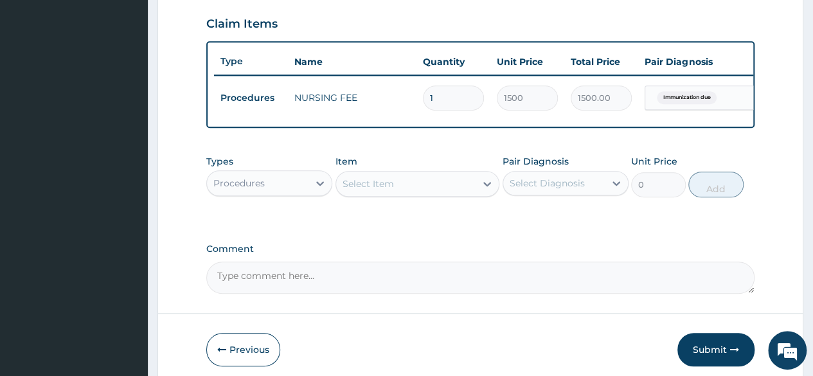
click at [294, 197] on div "Types Procedures" at bounding box center [269, 176] width 126 height 42
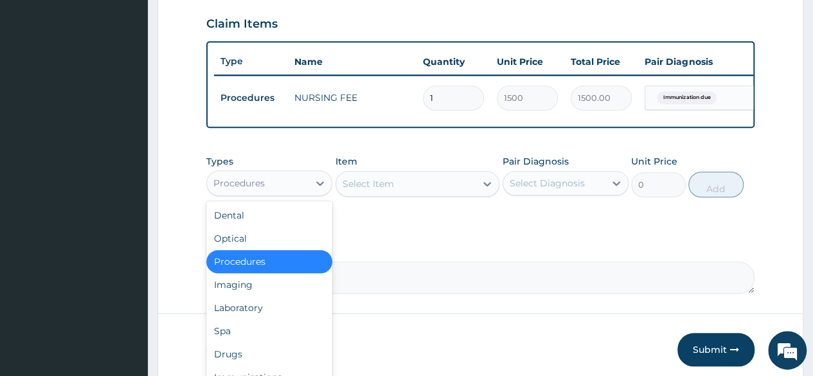
click at [297, 192] on div "Procedures" at bounding box center [258, 183] width 102 height 21
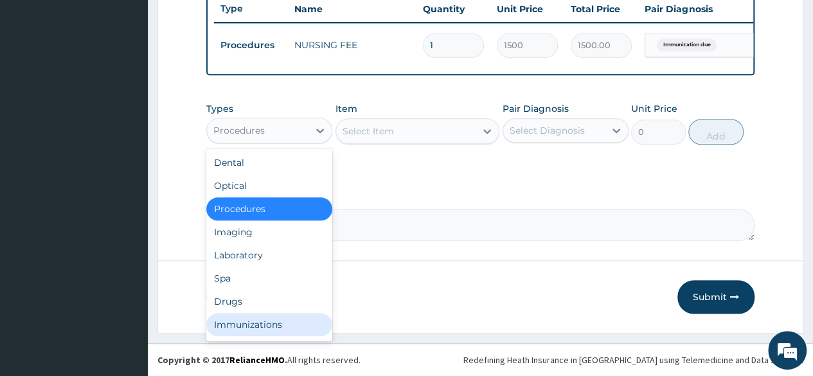
click at [256, 317] on div "Immunizations" at bounding box center [269, 324] width 126 height 23
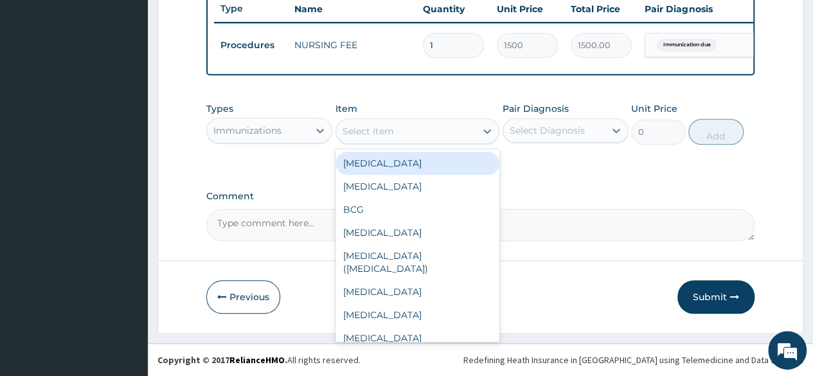
click at [472, 134] on div "Select Item" at bounding box center [406, 131] width 140 height 21
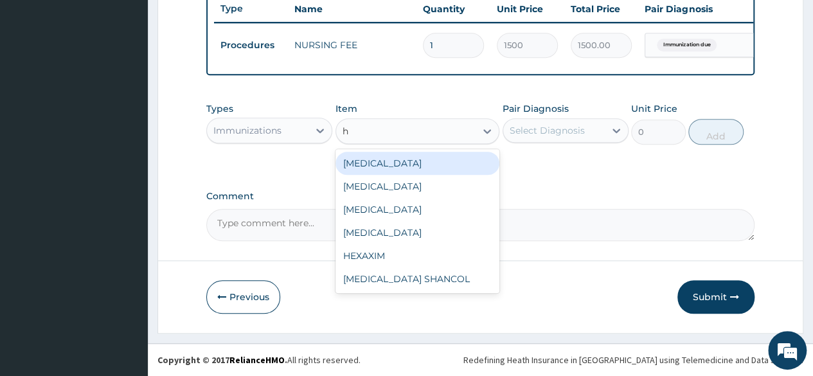
type input "he"
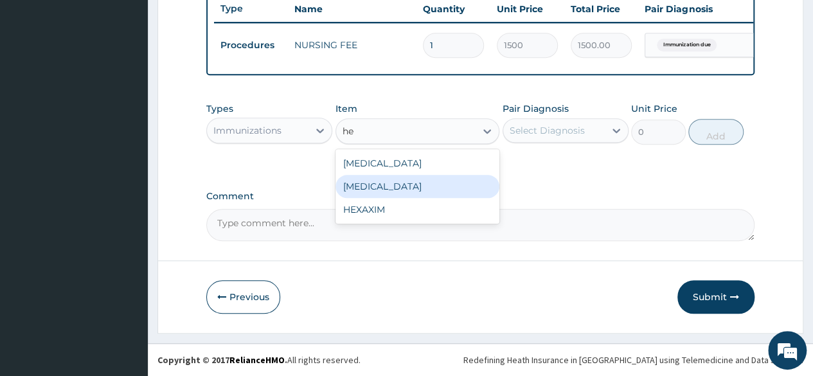
click at [440, 183] on div "HEPATITIS B" at bounding box center [418, 186] width 165 height 23
type input "8170"
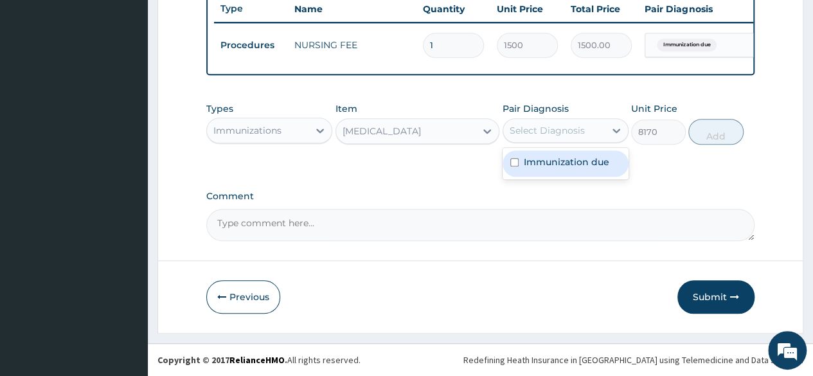
click at [568, 133] on div "Select Diagnosis" at bounding box center [547, 130] width 75 height 13
click at [559, 163] on label "Immunization due" at bounding box center [566, 162] width 85 height 13
checkbox input "true"
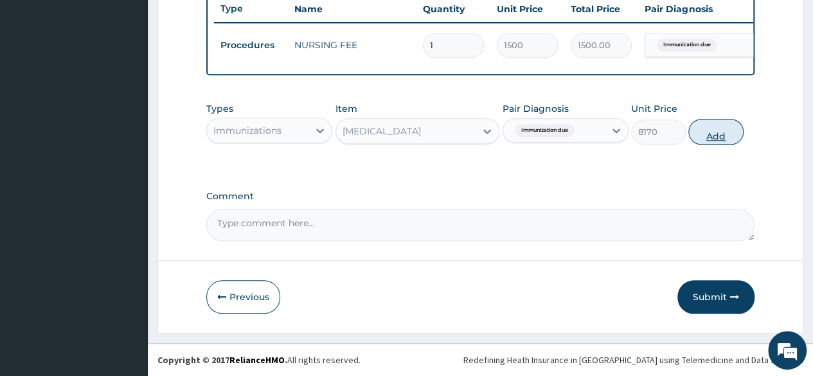
click at [707, 138] on button "Add" at bounding box center [715, 132] width 55 height 26
type input "0"
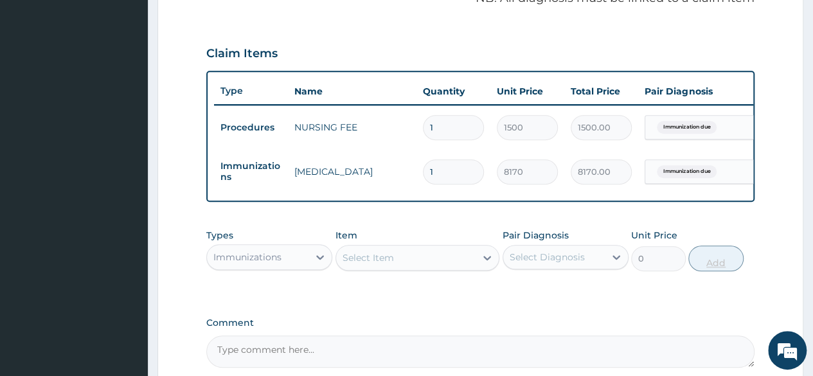
scroll to position [542, 0]
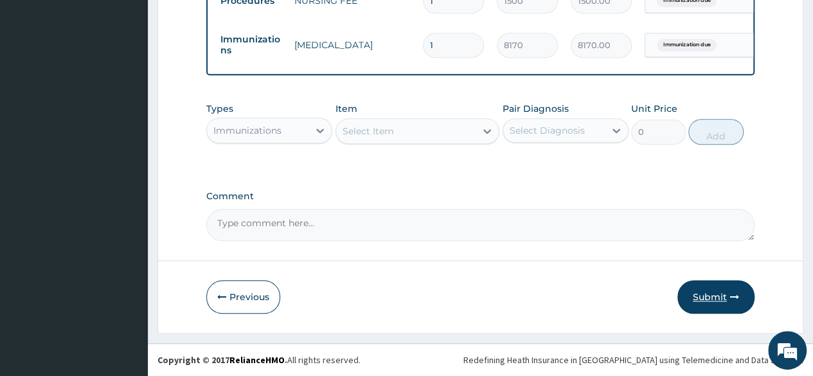
click at [715, 301] on button "Submit" at bounding box center [716, 296] width 77 height 33
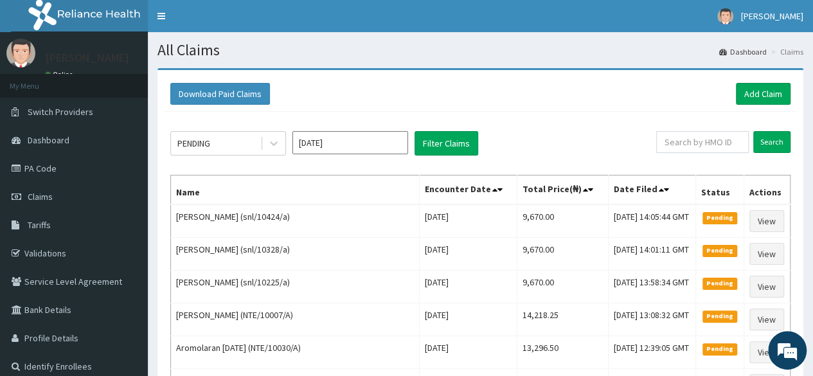
click at [732, 97] on div "Download Paid Claims Add Claim" at bounding box center [480, 94] width 620 height 22
click at [744, 97] on link "Add Claim" at bounding box center [763, 94] width 55 height 22
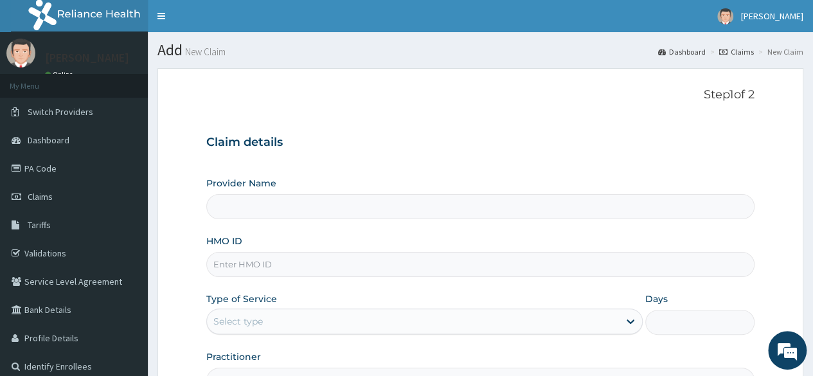
type input "Reliance Family Clinics (RFC) - [GEOGRAPHIC_DATA]"
click at [272, 257] on input "HMO ID" at bounding box center [480, 264] width 548 height 25
type input "snl/10135/a"
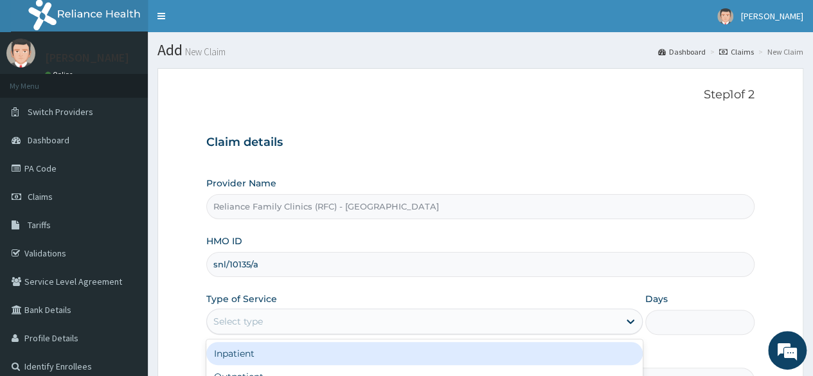
click at [387, 313] on div "Select type" at bounding box center [413, 321] width 412 height 21
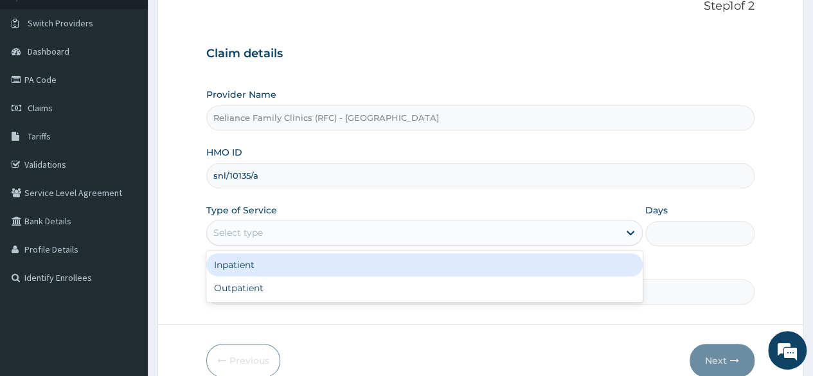
scroll to position [131, 0]
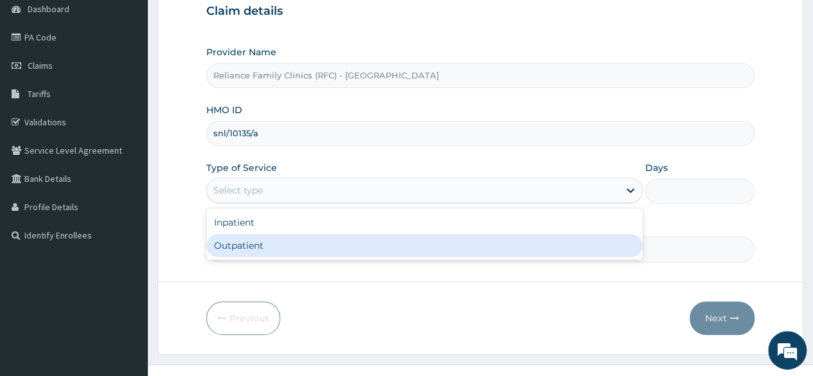
click at [332, 238] on div "Outpatient" at bounding box center [424, 245] width 436 height 23
type input "1"
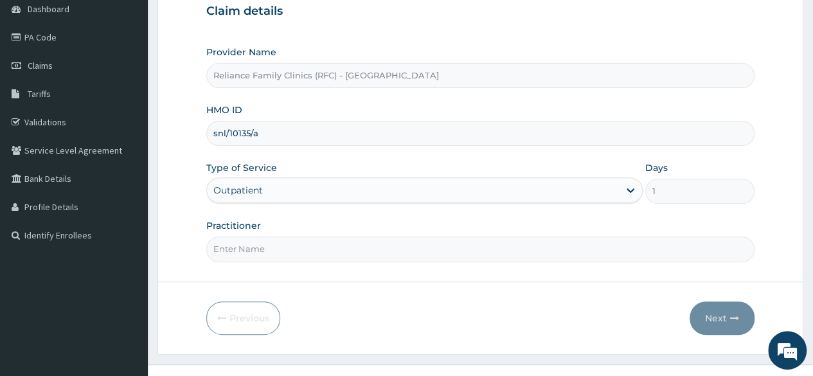
click at [332, 238] on input "Practitioner" at bounding box center [480, 249] width 548 height 25
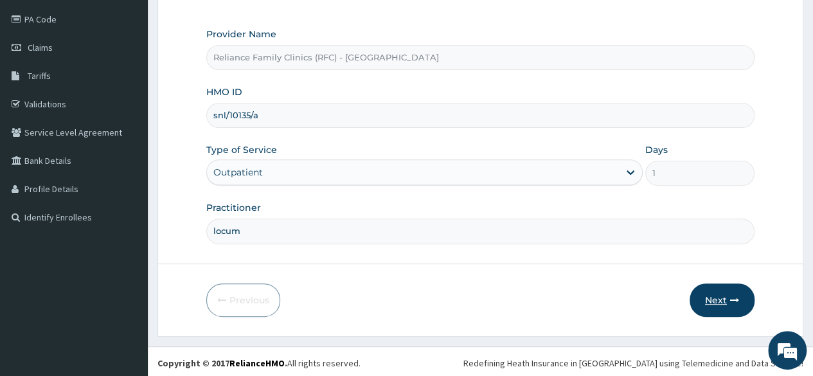
type input "locum"
click at [712, 300] on button "Next" at bounding box center [722, 299] width 65 height 33
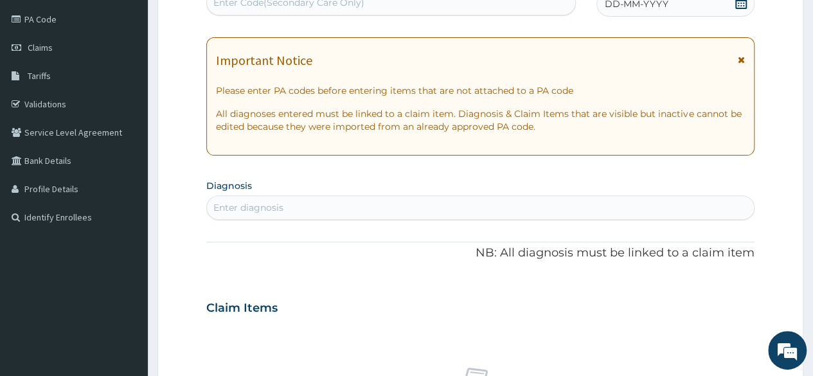
click at [373, 212] on div "Enter diagnosis" at bounding box center [480, 207] width 547 height 21
click at [348, 205] on div "Enter diagnosis" at bounding box center [480, 207] width 547 height 21
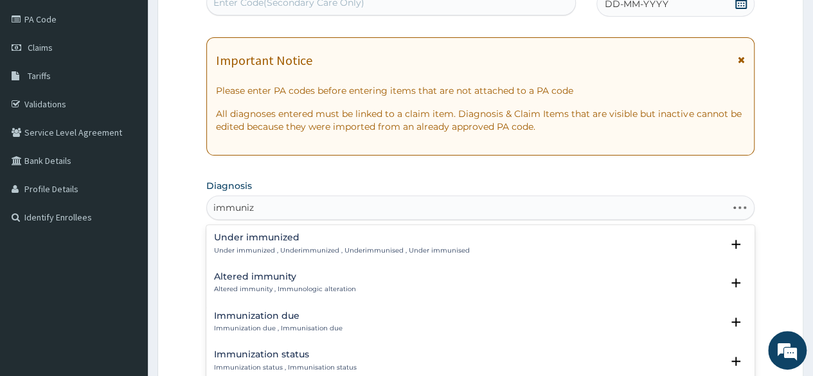
type input "immuniza"
click at [287, 249] on p "Immunization due , Immunisation due" at bounding box center [278, 250] width 129 height 9
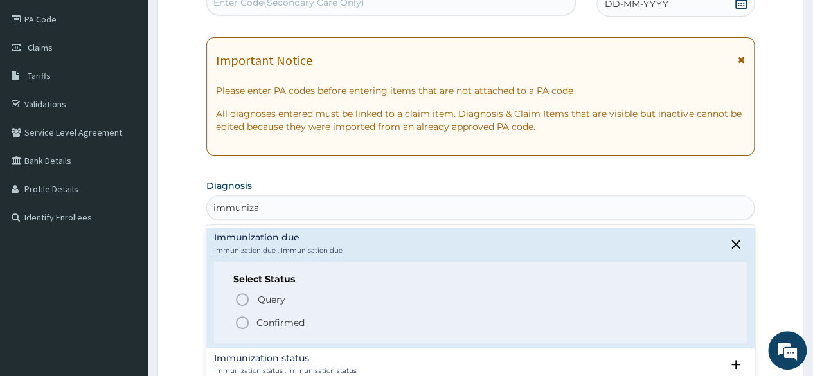
click at [248, 319] on circle "status option filled" at bounding box center [243, 323] width 12 height 12
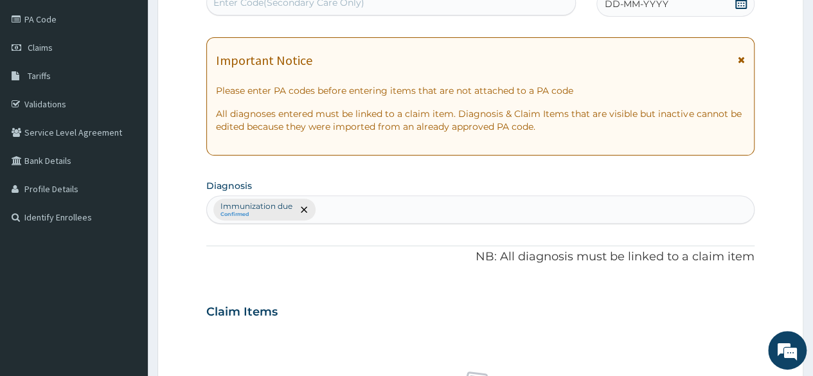
click at [614, 8] on span "DD-MM-YYYY" at bounding box center [637, 3] width 64 height 13
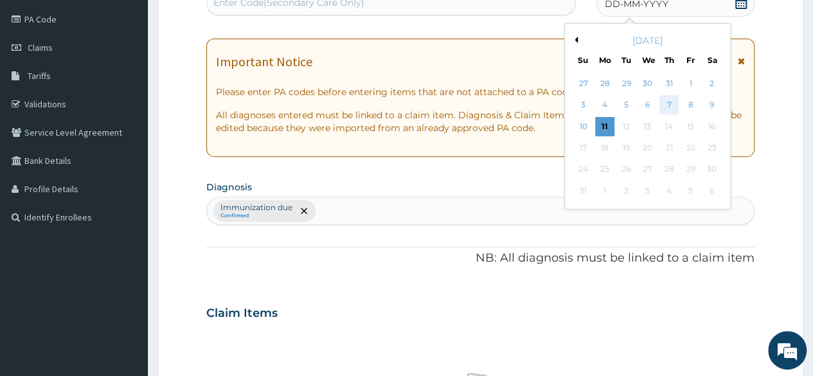
click at [671, 103] on div "7" at bounding box center [669, 105] width 19 height 19
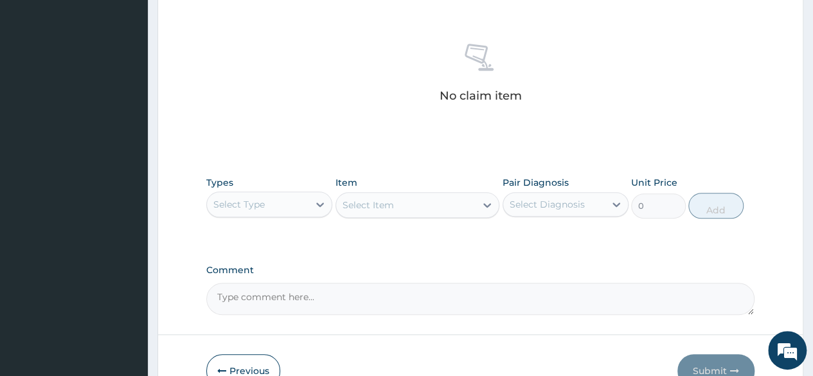
scroll to position [477, 0]
click at [298, 206] on div "Select Type" at bounding box center [258, 204] width 102 height 21
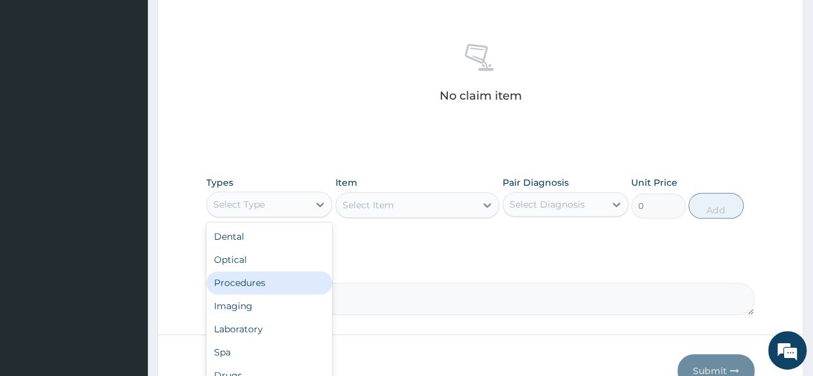
click at [277, 275] on div "Procedures" at bounding box center [269, 282] width 126 height 23
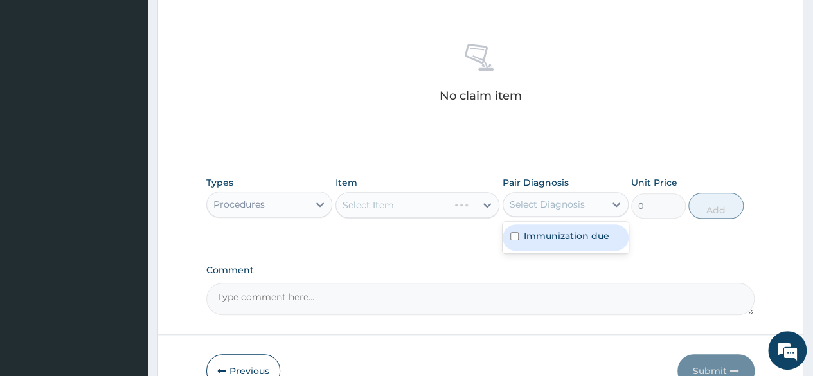
click at [539, 211] on div "Select Diagnosis" at bounding box center [554, 204] width 102 height 21
click at [535, 235] on label "Immunization due" at bounding box center [566, 235] width 85 height 13
checkbox input "true"
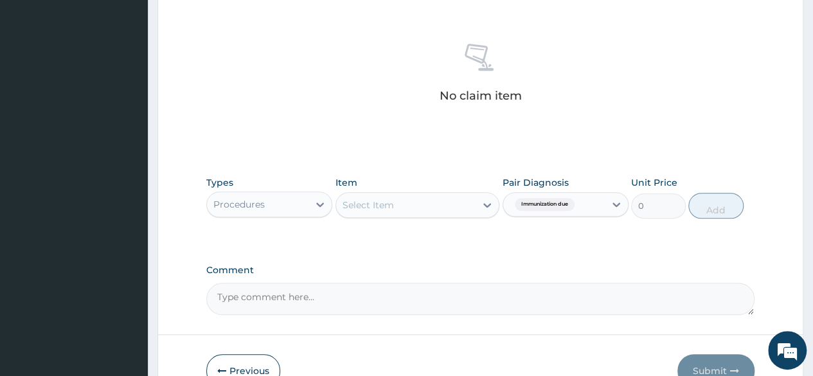
click at [447, 232] on div "Types Procedures Item Select Item Pair Diagnosis Immunization due Unit Price 0 …" at bounding box center [480, 207] width 548 height 75
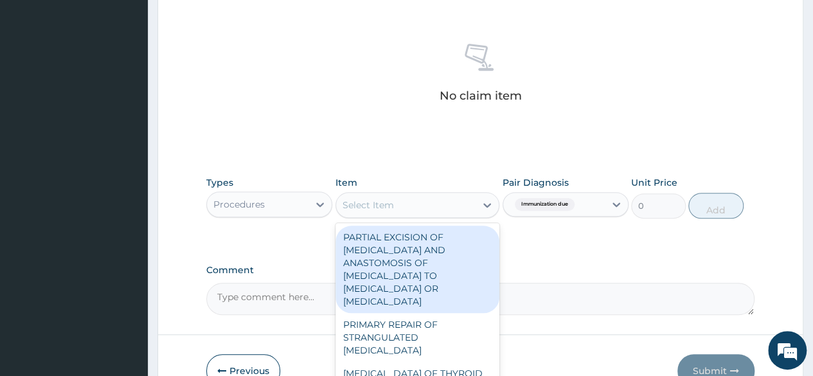
click at [458, 204] on div "Select Item" at bounding box center [406, 205] width 140 height 21
type input "nur"
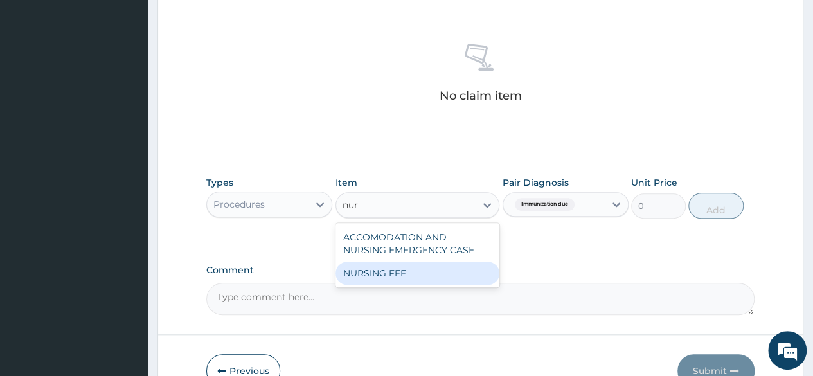
click at [427, 279] on div "NURSING FEE" at bounding box center [418, 273] width 165 height 23
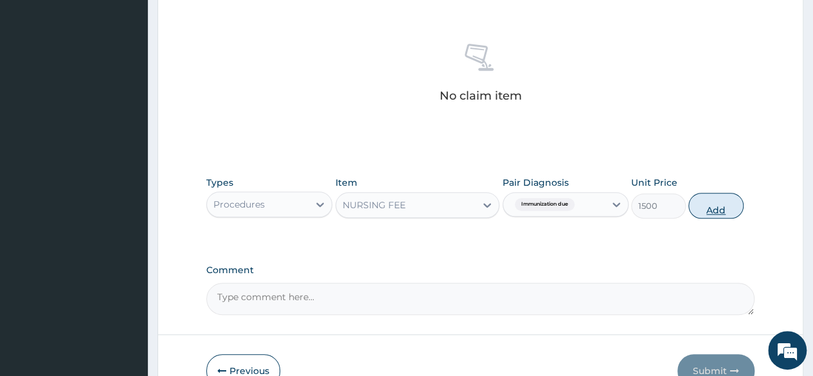
click at [724, 210] on button "Add" at bounding box center [715, 206] width 55 height 26
type input "0"
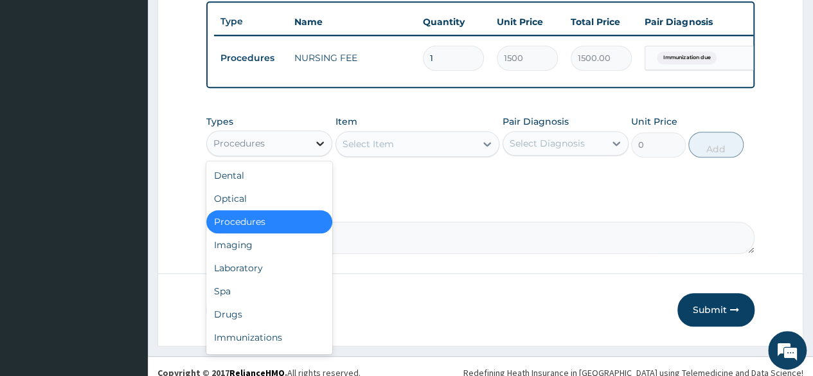
click at [325, 150] on icon at bounding box center [320, 143] width 13 height 13
click at [248, 340] on div "Immunizations" at bounding box center [269, 337] width 126 height 23
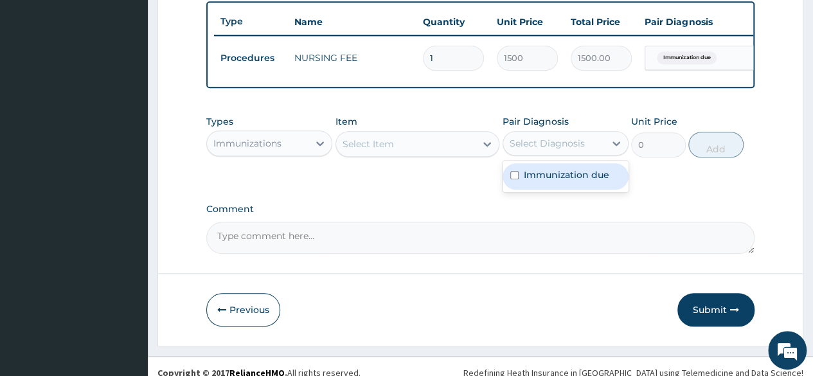
click at [542, 142] on div "Select Diagnosis" at bounding box center [554, 143] width 102 height 21
click at [535, 181] on label "Immunization due" at bounding box center [566, 174] width 85 height 13
checkbox input "true"
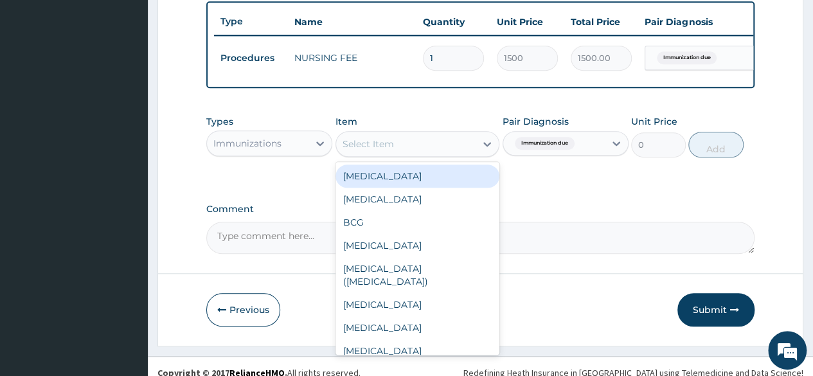
click at [437, 152] on div "Select Item" at bounding box center [406, 144] width 140 height 21
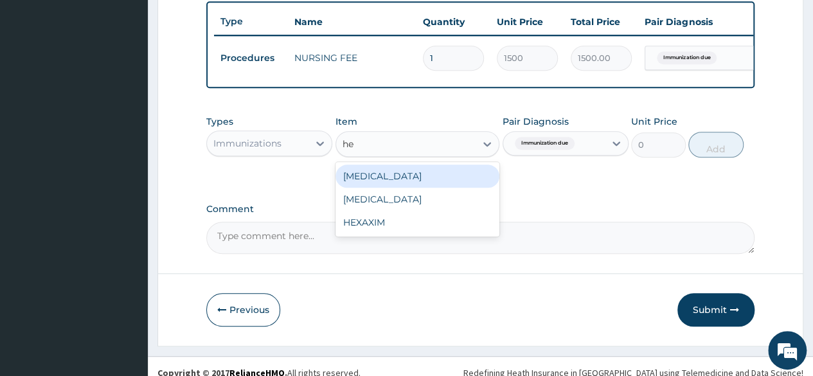
type input "hep"
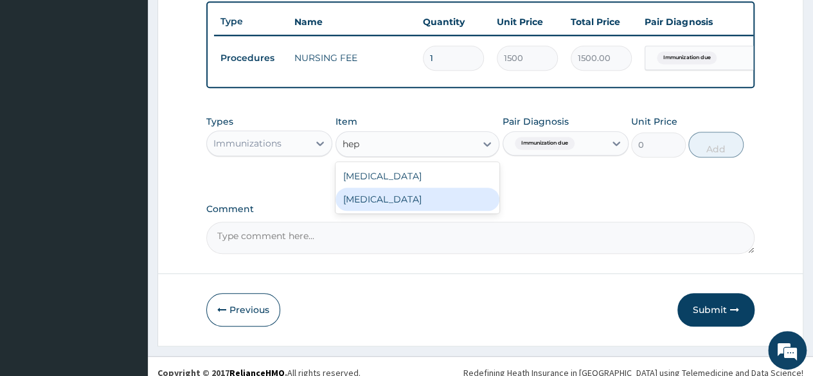
click at [418, 201] on div "[MEDICAL_DATA]" at bounding box center [418, 199] width 165 height 23
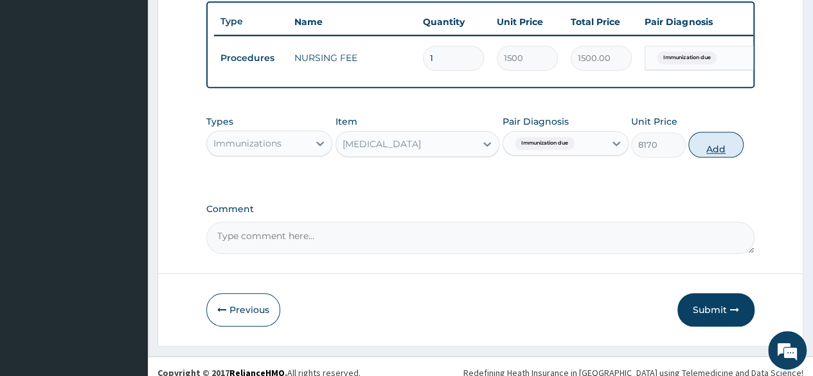
click at [692, 154] on button "Add" at bounding box center [715, 145] width 55 height 26
type input "0"
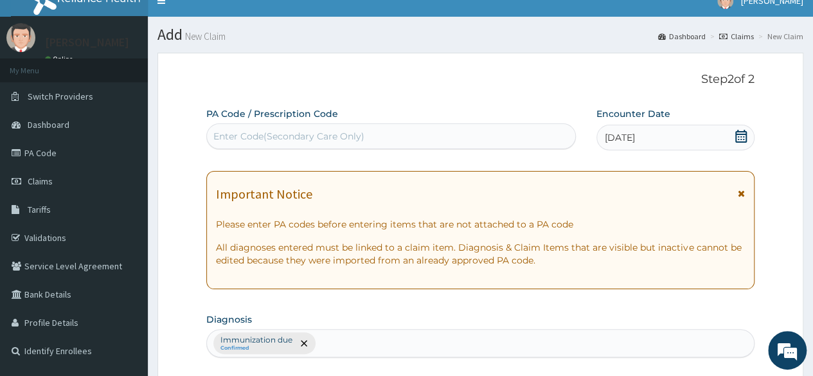
scroll to position [542, 0]
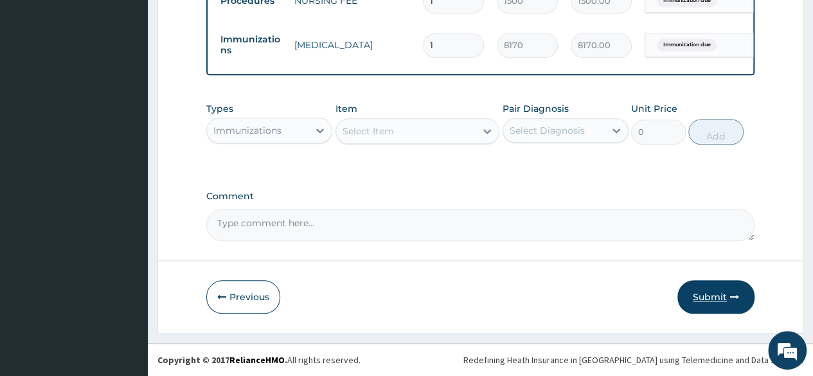
click at [706, 290] on button "Submit" at bounding box center [716, 296] width 77 height 33
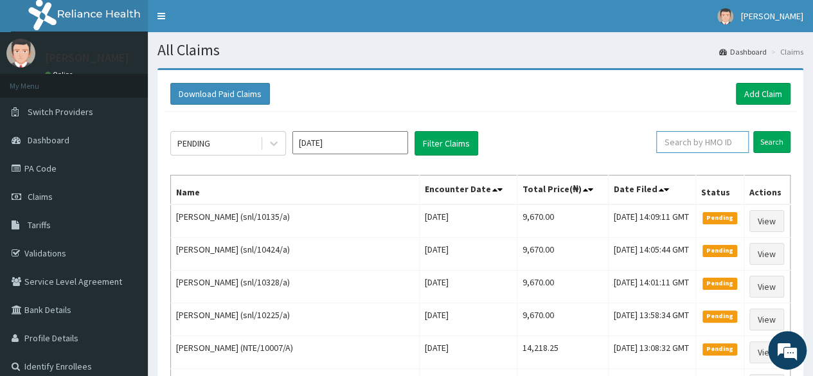
click at [696, 141] on input "text" at bounding box center [702, 142] width 93 height 22
type input "snl"
click at [752, 96] on link "Add Claim" at bounding box center [763, 94] width 55 height 22
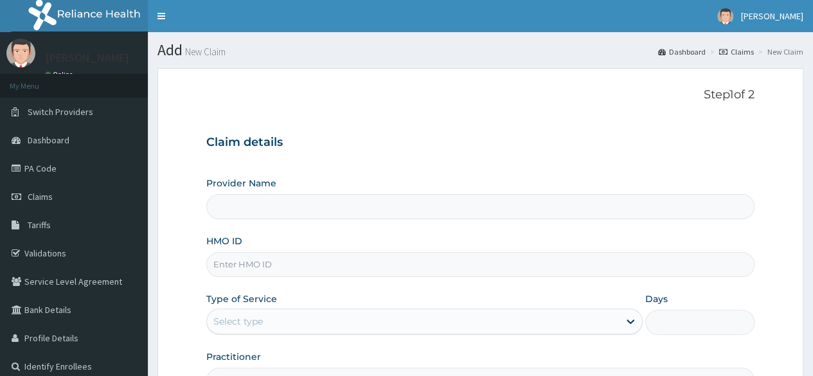
click at [271, 272] on input "HMO ID" at bounding box center [480, 264] width 548 height 25
type input "snl"
type input "Reliance Family Clinics (RFC) - [GEOGRAPHIC_DATA]"
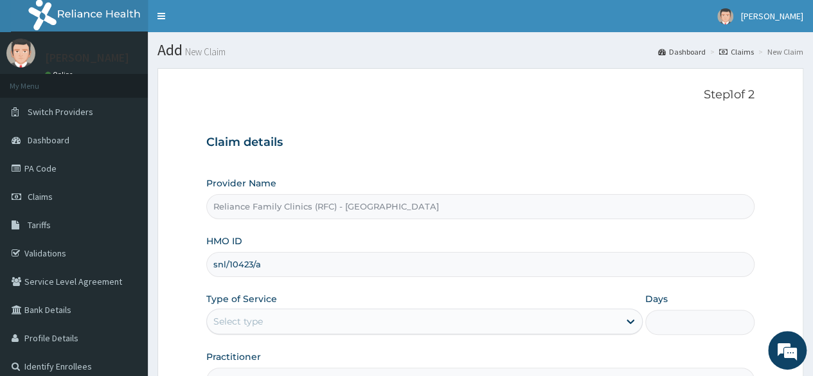
type input "snl/10423/a"
click at [301, 336] on div "Provider Name Reliance Family Clinics (RFC) - Lekki HMO ID snl/10423/a Type of …" at bounding box center [480, 285] width 548 height 216
click at [310, 322] on div "Select type" at bounding box center [413, 321] width 412 height 21
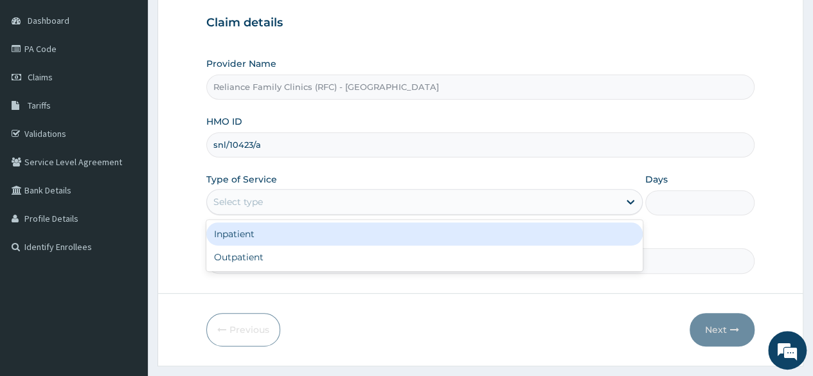
scroll to position [149, 0]
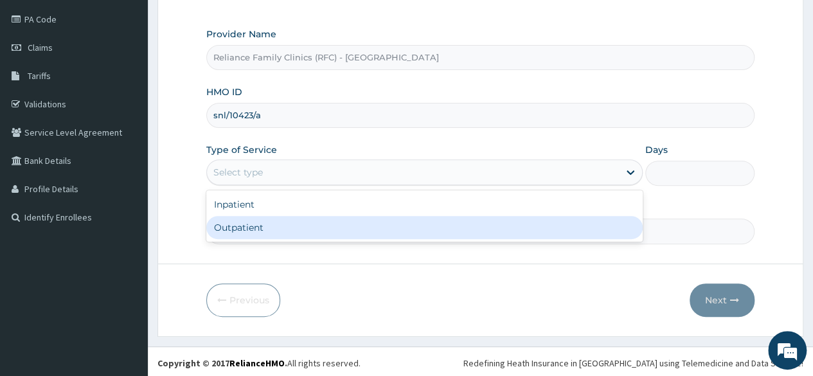
click at [300, 237] on div "Outpatient" at bounding box center [424, 227] width 436 height 23
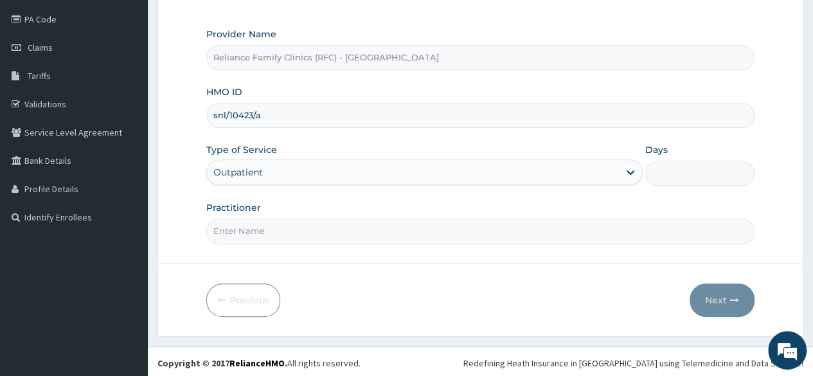
type input "1"
click at [300, 237] on input "Practitioner" at bounding box center [480, 231] width 548 height 25
type input "Locum"
click at [710, 293] on button "Next" at bounding box center [722, 299] width 65 height 33
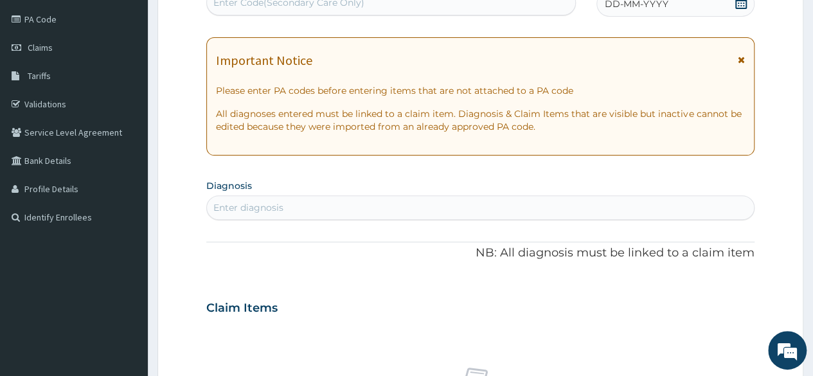
click at [688, 4] on div "DD-MM-YYYY" at bounding box center [676, 4] width 158 height 26
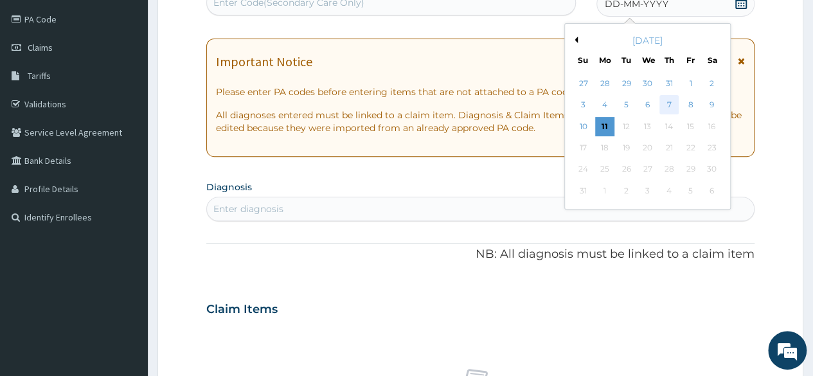
click at [667, 102] on div "7" at bounding box center [669, 105] width 19 height 19
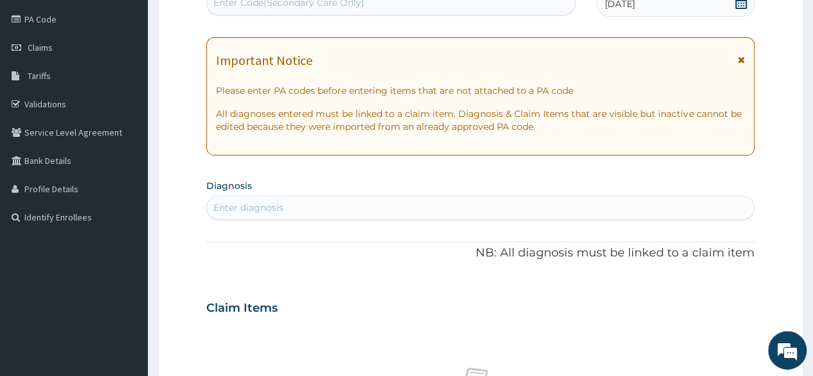
click at [292, 205] on div "Enter diagnosis" at bounding box center [480, 207] width 547 height 21
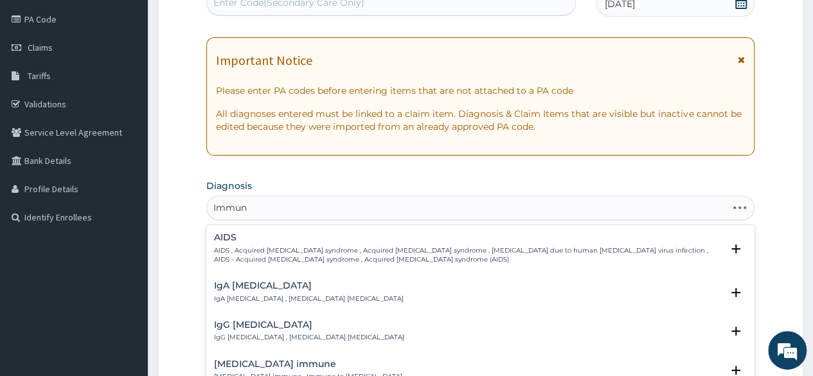
type input "Immuni"
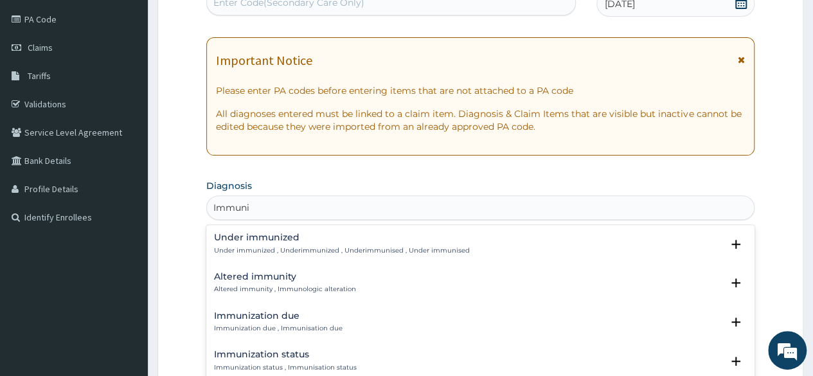
click at [260, 313] on h4 "Immunization due" at bounding box center [278, 316] width 129 height 10
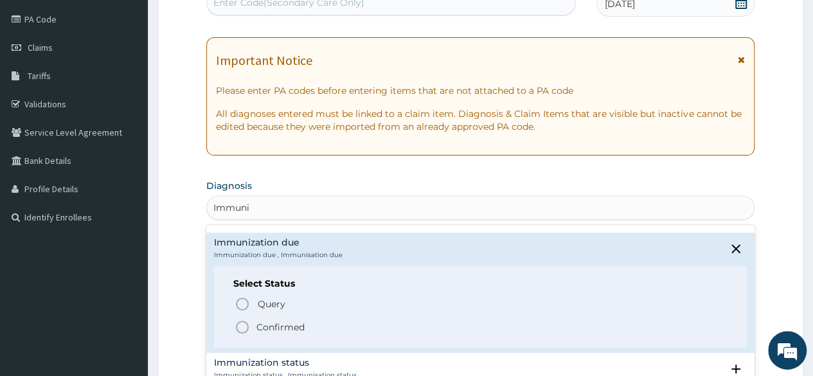
scroll to position [76, 0]
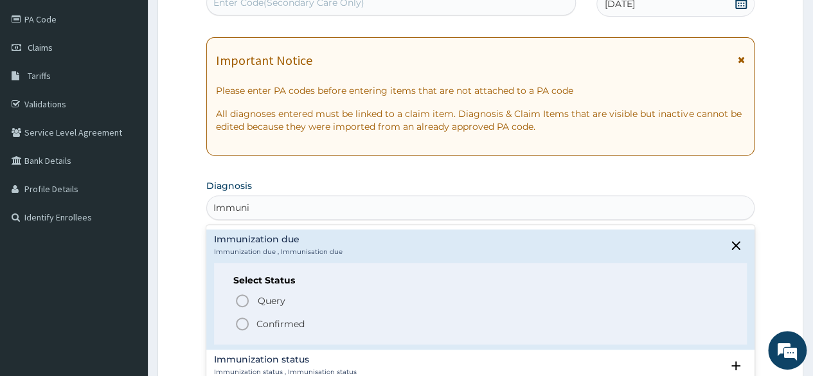
click at [260, 313] on div "Query Query covers suspected (?), Keep in view (kiv), Ruled out (r/o) Confirmed" at bounding box center [480, 311] width 494 height 39
click at [252, 321] on span "Confirmed" at bounding box center [481, 323] width 493 height 15
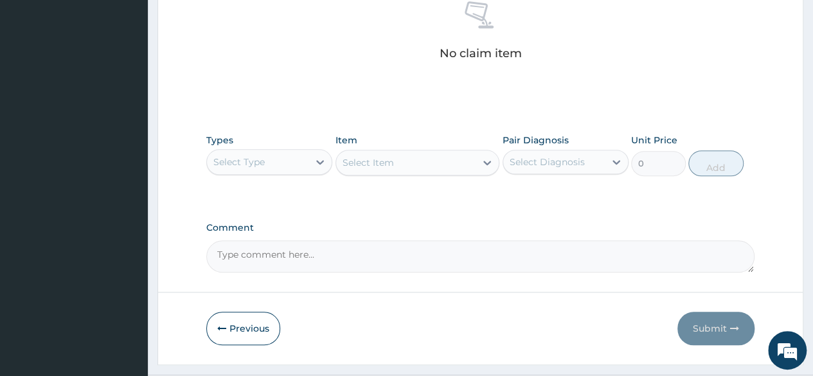
scroll to position [519, 0]
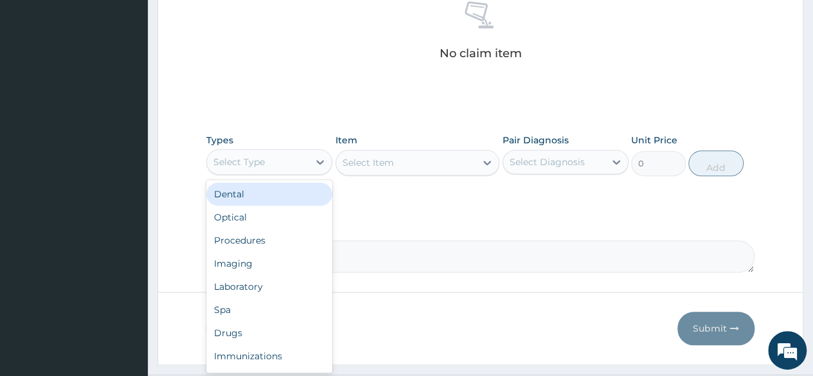
click at [299, 167] on div "Select Type" at bounding box center [258, 162] width 102 height 21
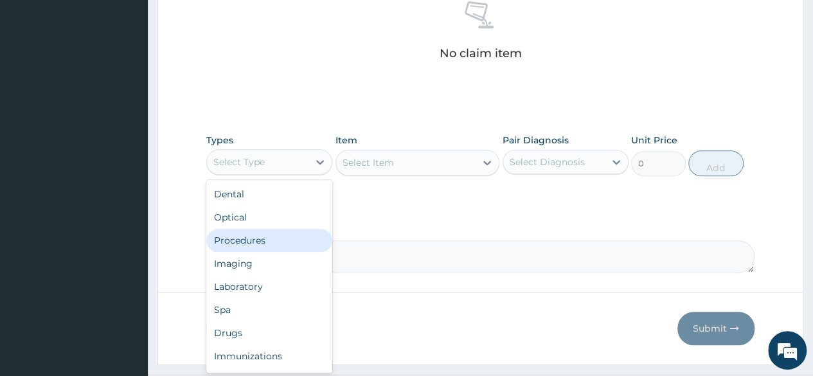
click at [261, 233] on div "Procedures" at bounding box center [269, 240] width 126 height 23
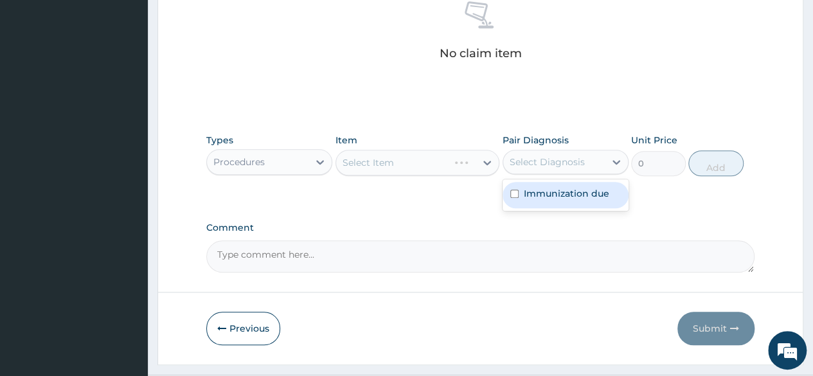
click at [548, 163] on div "Select Diagnosis" at bounding box center [547, 162] width 75 height 13
click at [537, 193] on label "Immunization due" at bounding box center [566, 193] width 85 height 13
checkbox input "true"
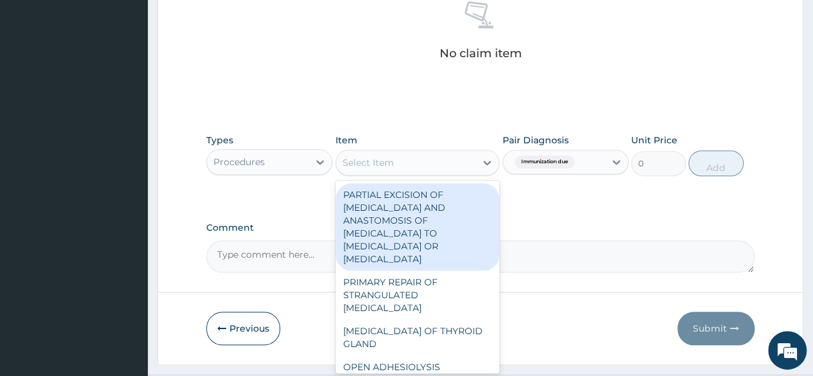
click at [469, 165] on div "Select Item" at bounding box center [406, 162] width 140 height 21
type input "nur"
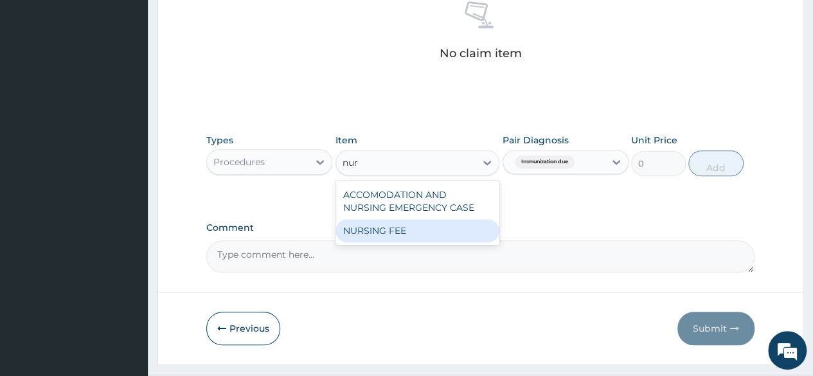
click at [405, 228] on div "NURSING FEE" at bounding box center [418, 230] width 165 height 23
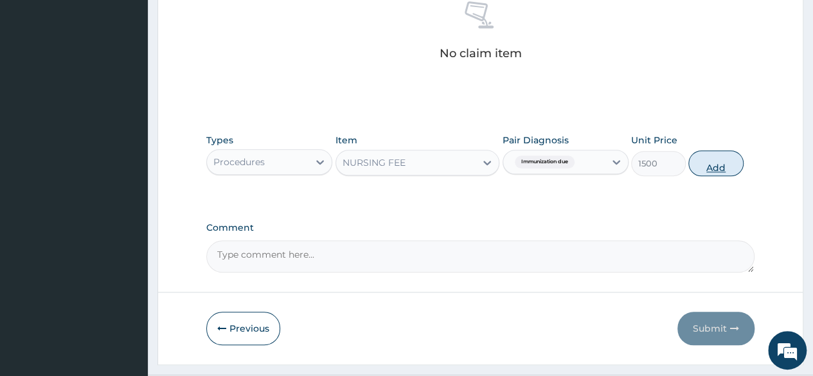
click at [701, 165] on button "Add" at bounding box center [715, 163] width 55 height 26
type input "0"
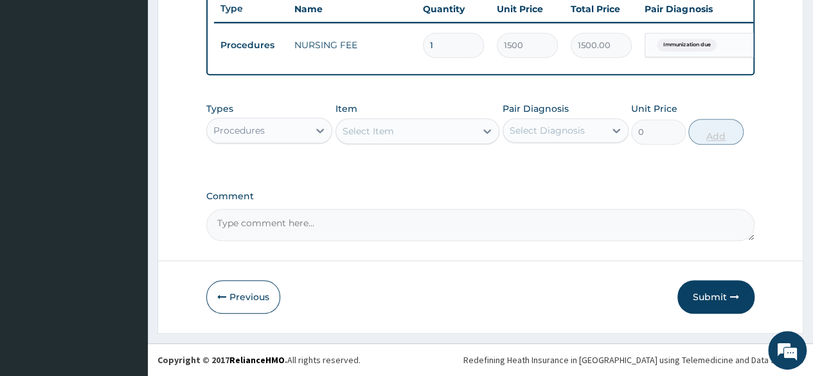
scroll to position [498, 0]
click at [307, 145] on div "Types Procedures" at bounding box center [269, 123] width 126 height 42
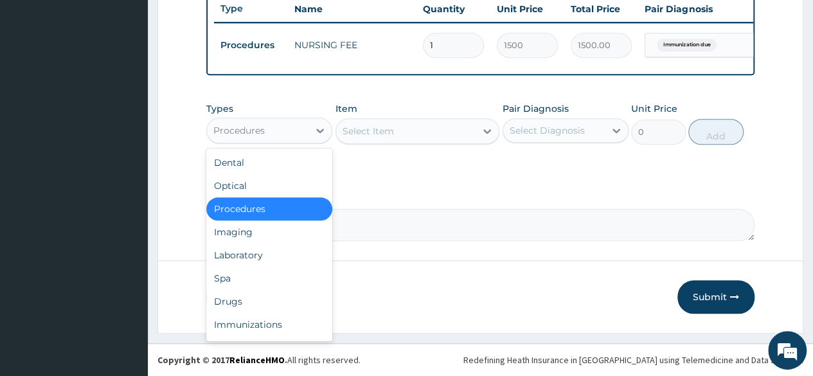
click at [306, 132] on div "Procedures" at bounding box center [258, 130] width 102 height 21
click at [246, 325] on div "Immunizations" at bounding box center [269, 324] width 126 height 23
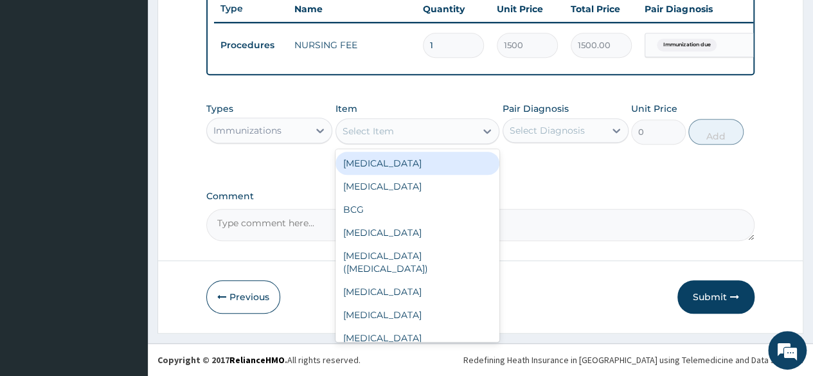
click at [404, 138] on div "Select Item" at bounding box center [406, 131] width 140 height 21
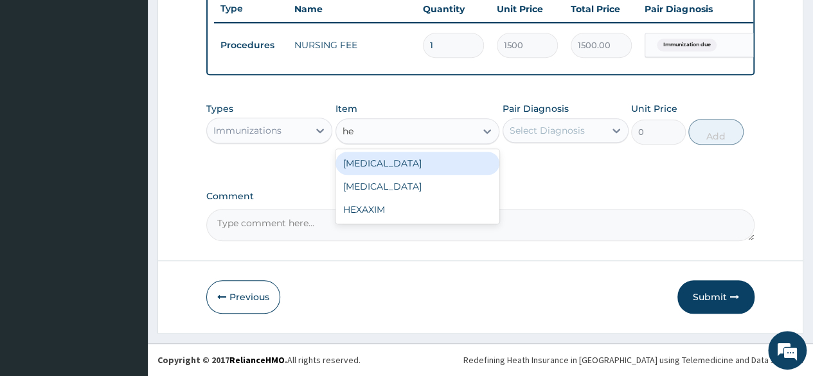
type input "hep"
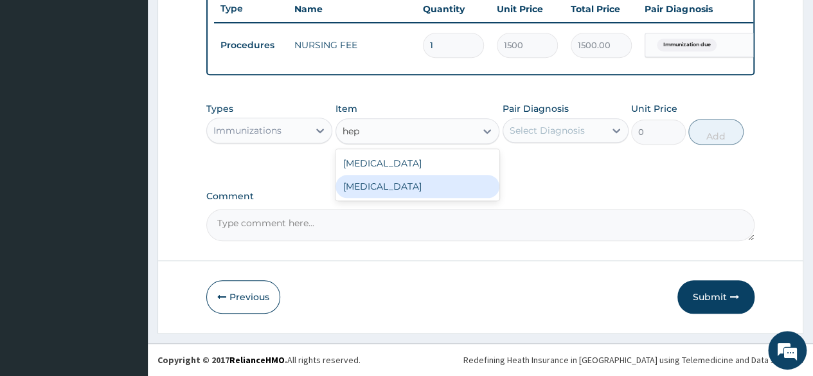
click at [388, 188] on div "HEPATITIS B" at bounding box center [418, 186] width 165 height 23
type input "8170"
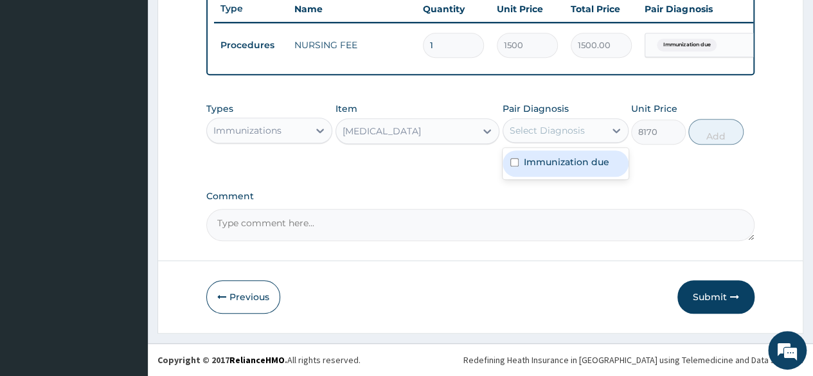
click at [562, 123] on div "Select Diagnosis" at bounding box center [554, 130] width 102 height 21
click at [554, 165] on label "Immunization due" at bounding box center [566, 162] width 85 height 13
checkbox input "true"
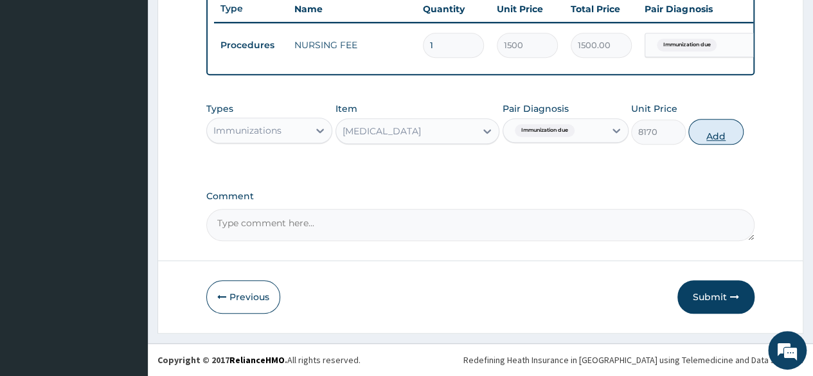
click at [708, 130] on button "Add" at bounding box center [715, 132] width 55 height 26
type input "0"
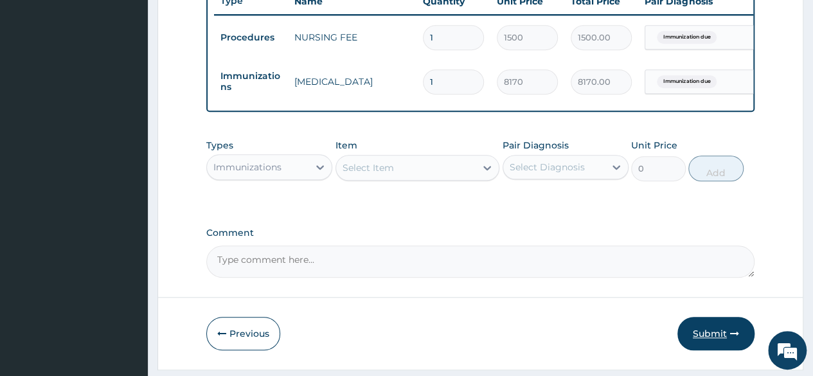
click at [703, 339] on button "Submit" at bounding box center [716, 333] width 77 height 33
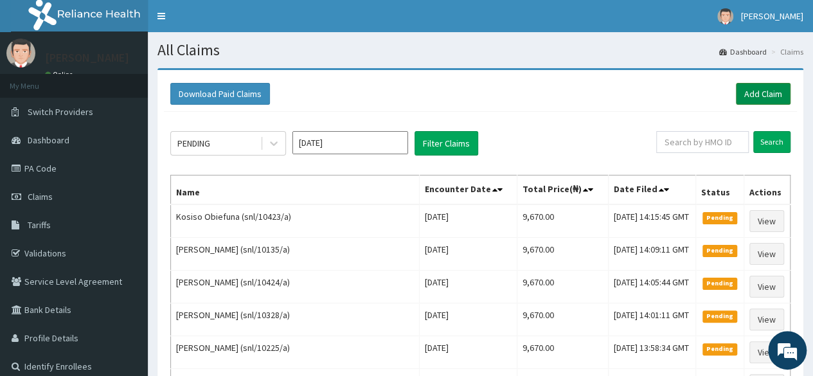
click at [746, 96] on link "Add Claim" at bounding box center [763, 94] width 55 height 22
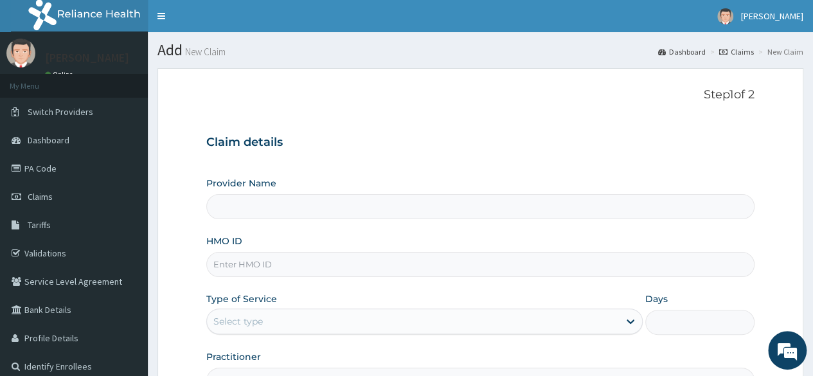
type input "Reliance Family Clinics (RFC) - [GEOGRAPHIC_DATA]"
click at [468, 267] on input "HMO ID" at bounding box center [480, 264] width 548 height 25
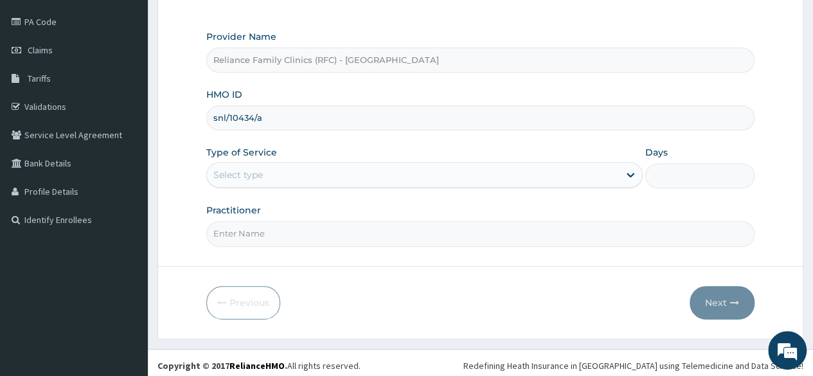
scroll to position [149, 0]
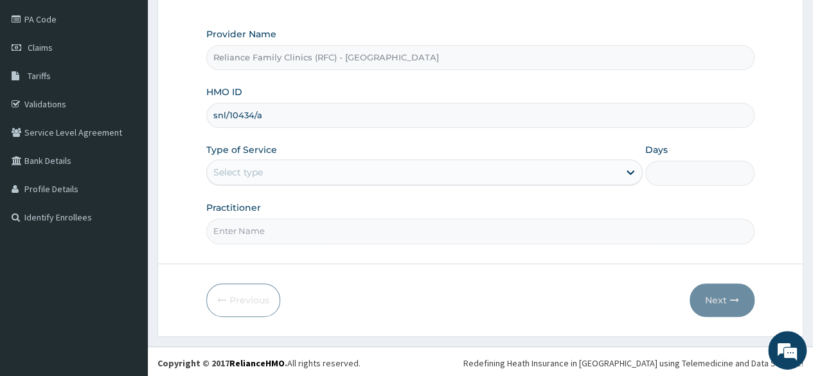
type input "snl/10434/a"
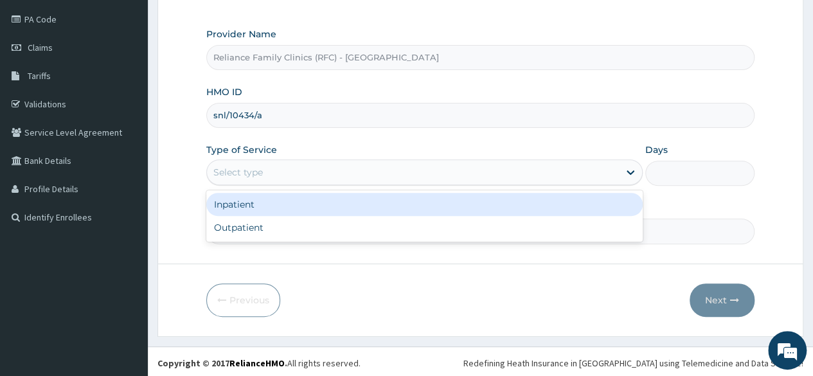
click at [423, 173] on div "Select type" at bounding box center [413, 172] width 412 height 21
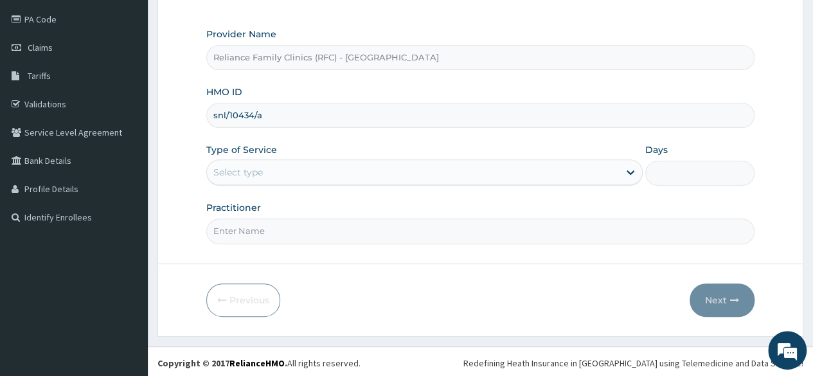
drag, startPoint x: 423, startPoint y: 173, endPoint x: 410, endPoint y: 181, distance: 15.0
click at [410, 181] on div "Select type" at bounding box center [413, 172] width 412 height 21
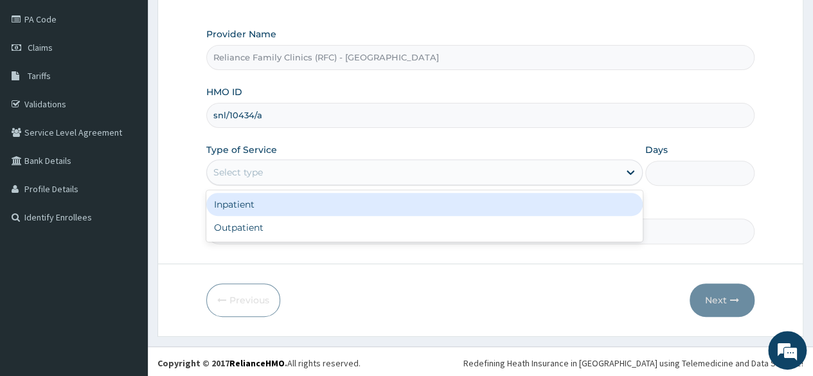
click at [410, 181] on div "Select type" at bounding box center [413, 172] width 412 height 21
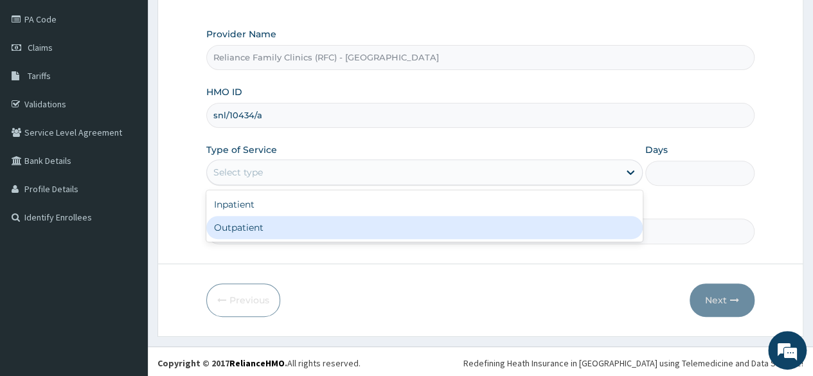
click at [386, 216] on div "Outpatient" at bounding box center [424, 227] width 436 height 23
type input "1"
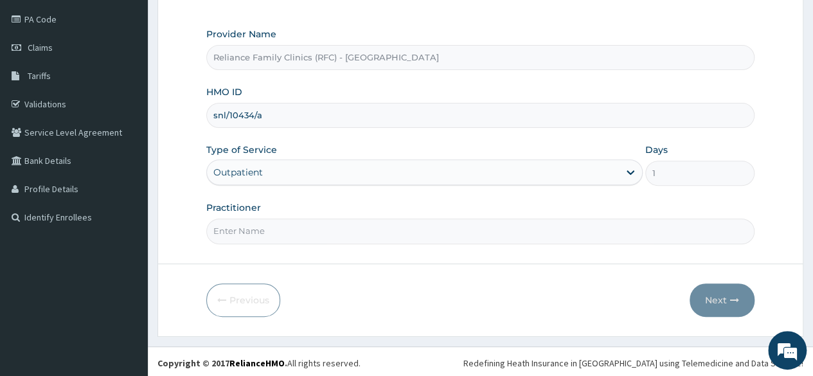
click at [381, 222] on input "Practitioner" at bounding box center [480, 231] width 548 height 25
type input "Locum"
click at [709, 303] on button "Next" at bounding box center [722, 299] width 65 height 33
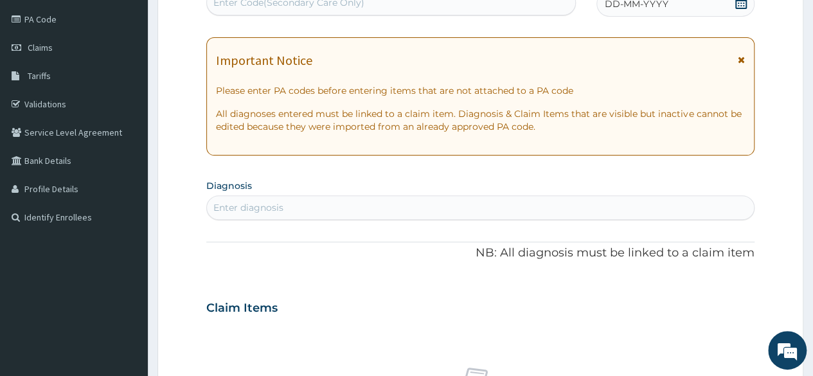
click at [649, 7] on span "DD-MM-YYYY" at bounding box center [637, 3] width 64 height 13
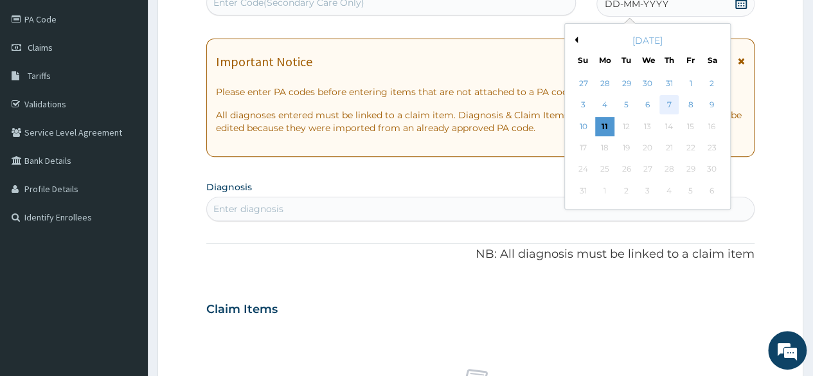
click at [666, 98] on div "7" at bounding box center [669, 105] width 19 height 19
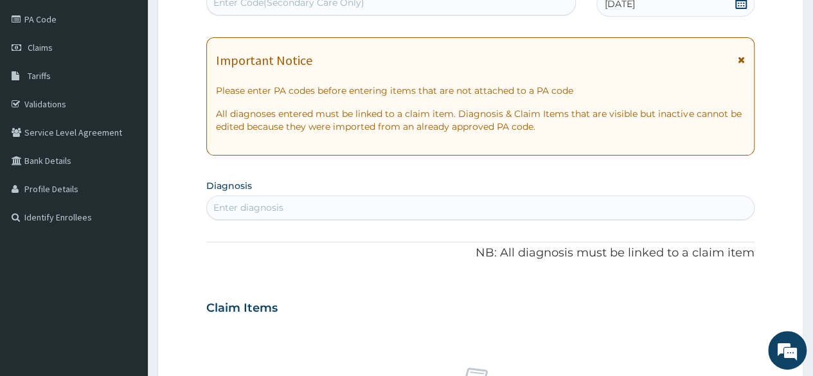
click at [396, 208] on div "Enter diagnosis" at bounding box center [480, 207] width 547 height 21
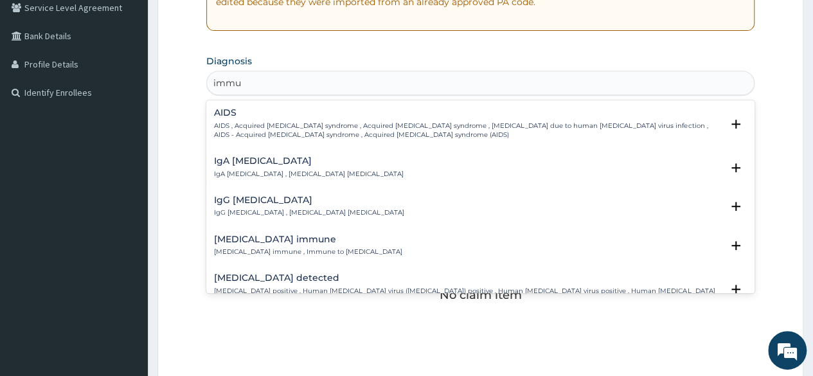
scroll to position [275, 0]
type input "immuni"
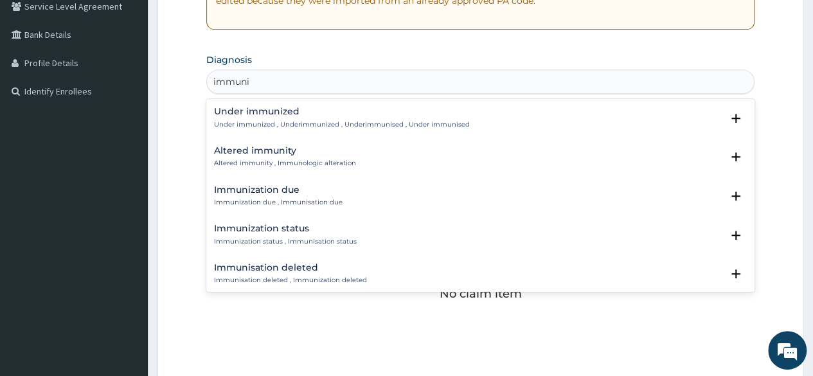
click at [260, 191] on h4 "Immunization due" at bounding box center [278, 190] width 129 height 10
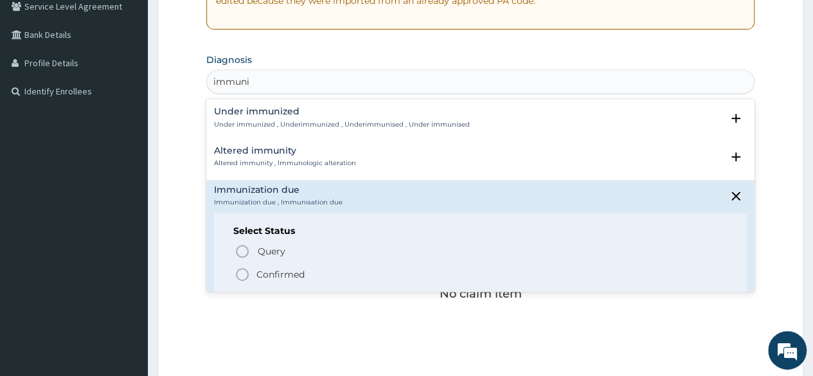
click at [240, 269] on icon "status option filled" at bounding box center [242, 274] width 15 height 15
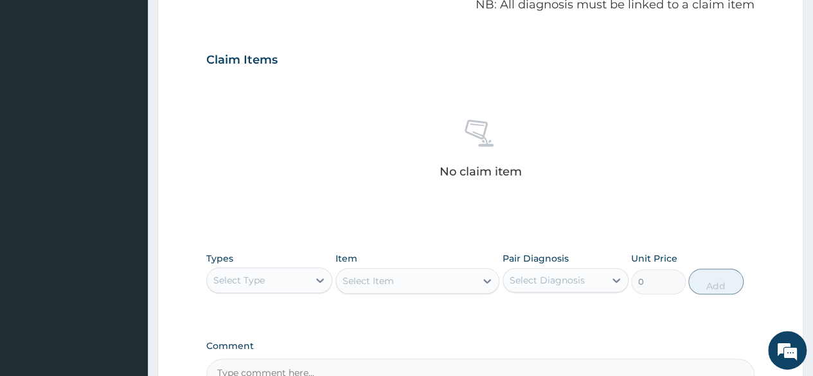
scroll to position [472, 0]
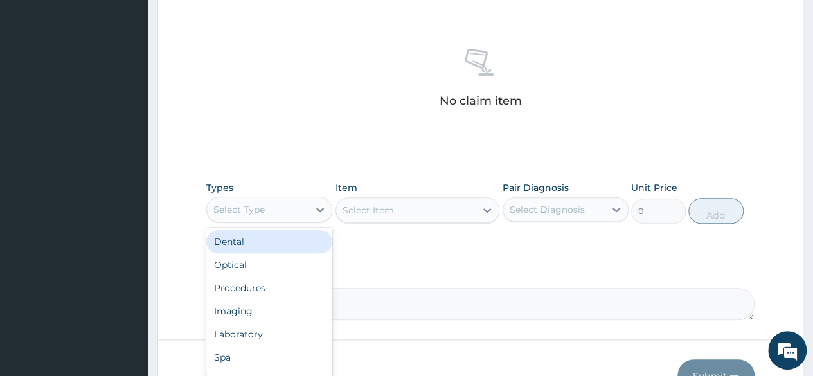
click at [289, 199] on div "Select Type" at bounding box center [258, 209] width 102 height 21
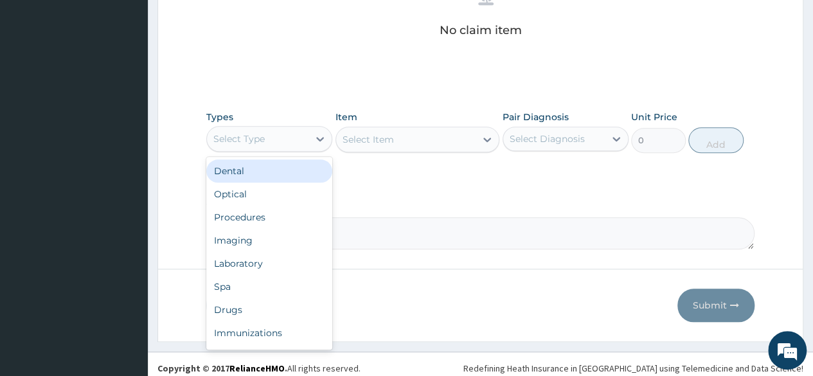
scroll to position [546, 0]
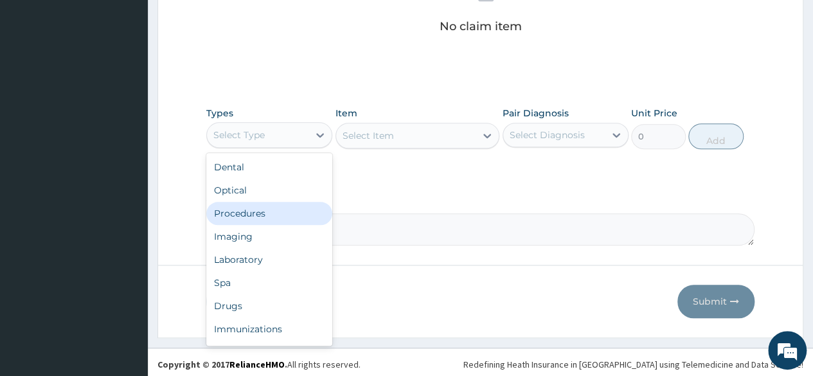
click at [276, 209] on div "Procedures" at bounding box center [269, 213] width 126 height 23
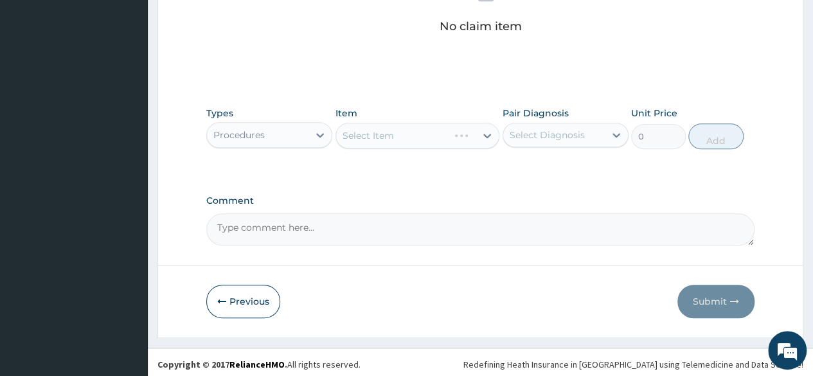
click at [440, 145] on div "Select Item" at bounding box center [418, 136] width 165 height 26
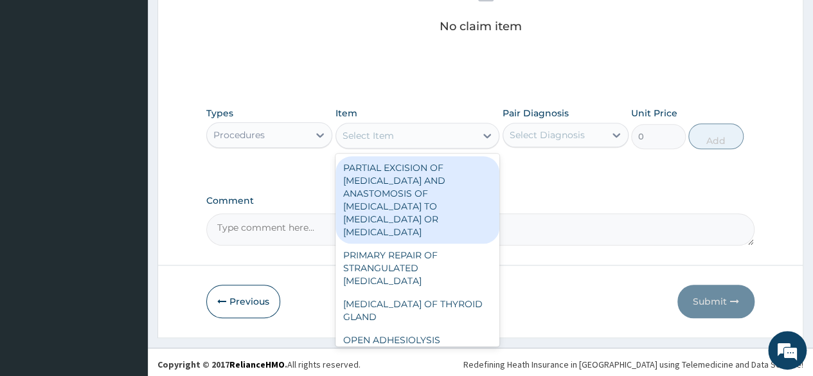
click at [440, 145] on div "Select Item" at bounding box center [418, 136] width 165 height 26
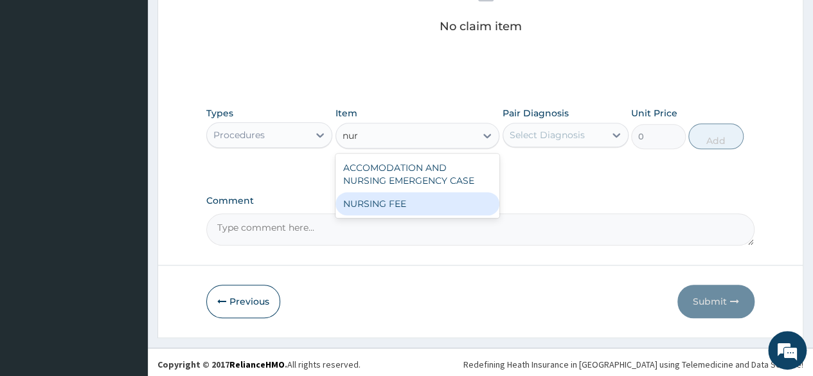
type input "nur"
click at [408, 217] on textarea "Comment" at bounding box center [480, 229] width 548 height 32
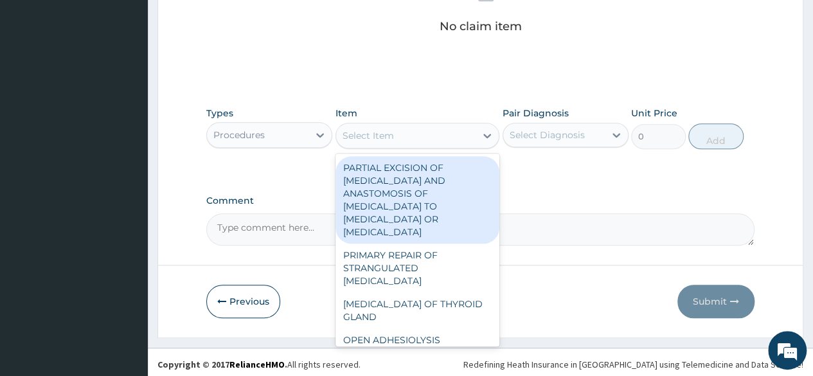
click at [418, 142] on div "Select Item" at bounding box center [406, 135] width 140 height 21
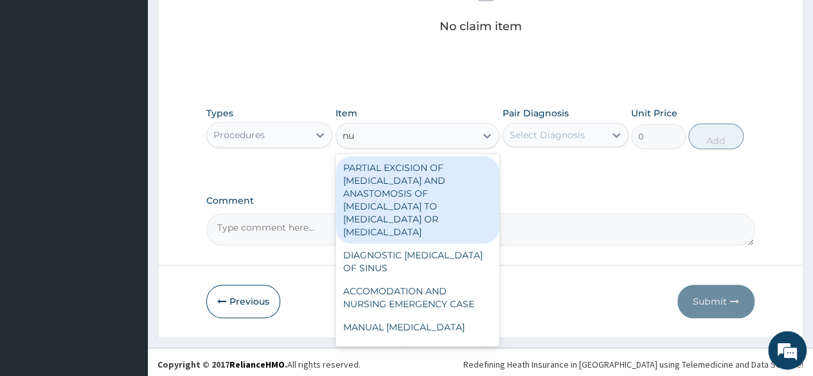
type input "nur"
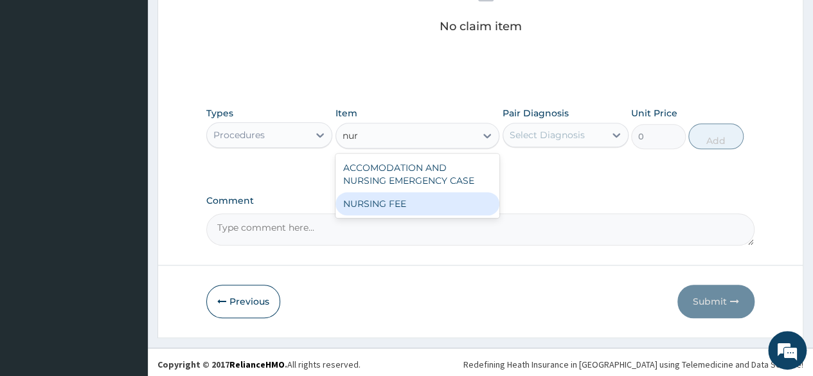
click at [390, 204] on div "NURSING FEE" at bounding box center [418, 203] width 165 height 23
type input "1500"
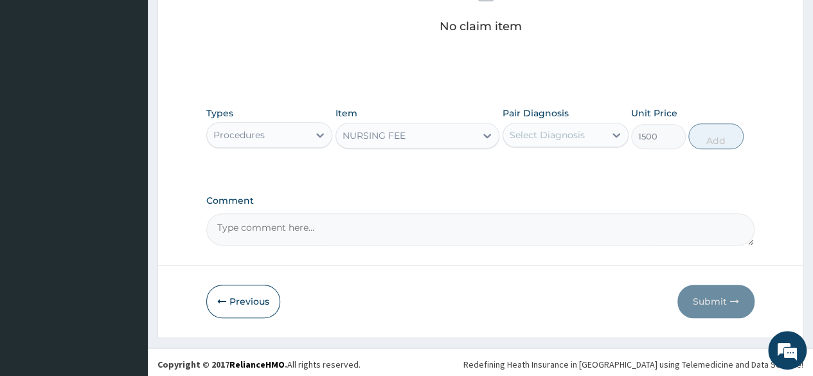
click at [530, 134] on div "Select Diagnosis" at bounding box center [547, 135] width 75 height 13
click at [527, 166] on label "Immunization due" at bounding box center [566, 166] width 85 height 13
checkbox input "true"
click at [705, 142] on button "Add" at bounding box center [715, 136] width 55 height 26
type input "0"
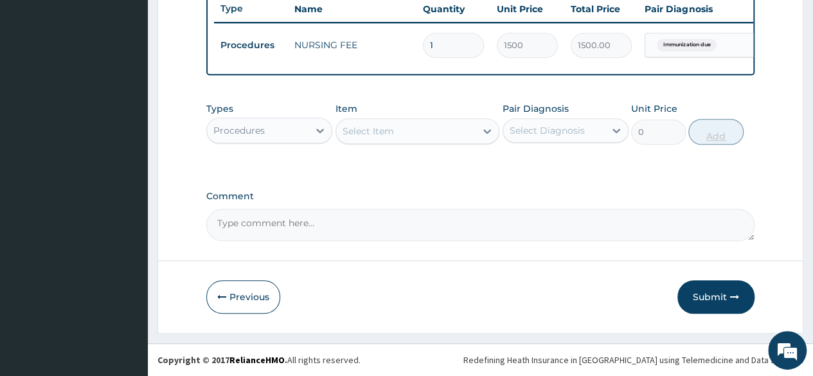
scroll to position [498, 0]
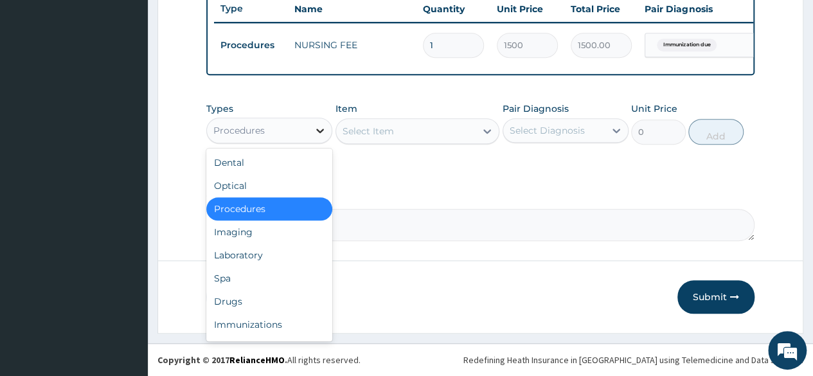
click at [325, 130] on icon at bounding box center [320, 130] width 13 height 13
click at [246, 327] on div "Immunizations" at bounding box center [269, 324] width 126 height 23
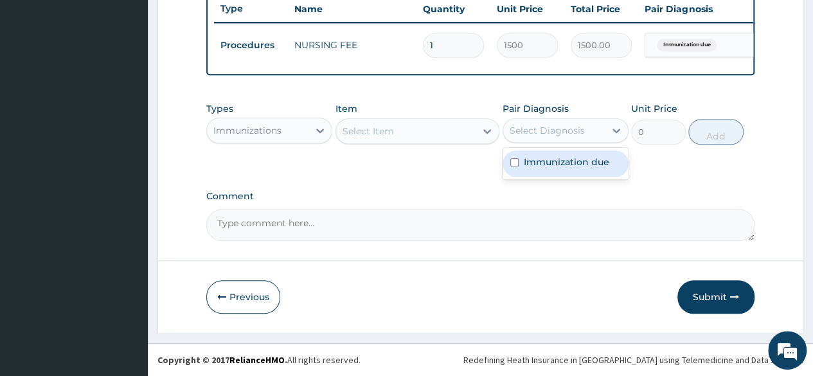
click at [537, 121] on div "Select Diagnosis" at bounding box center [554, 130] width 102 height 21
click at [525, 163] on label "Immunization due" at bounding box center [566, 162] width 85 height 13
checkbox input "true"
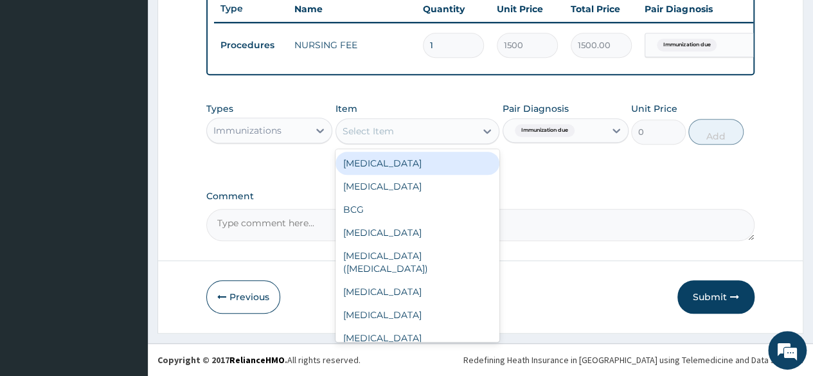
click at [445, 139] on div "Select Item" at bounding box center [406, 131] width 140 height 21
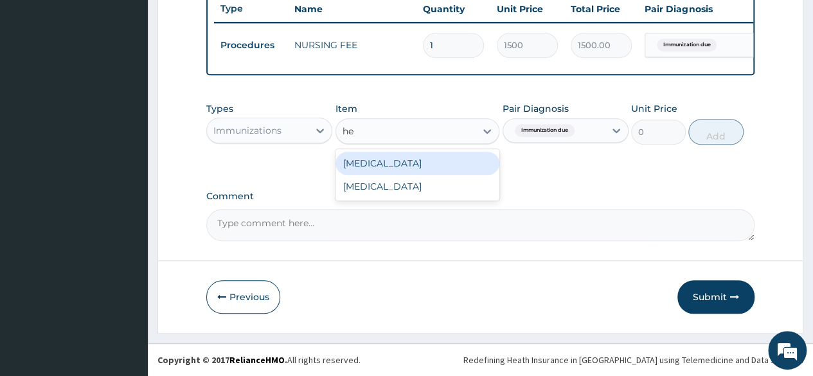
type input "hep"
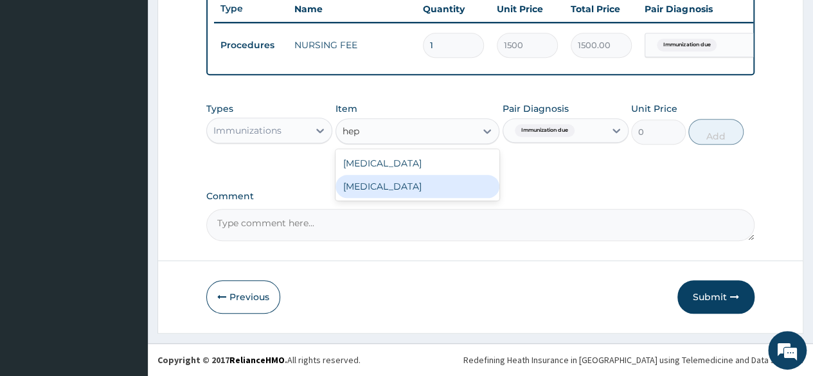
click at [437, 181] on div "HEPATITIS B" at bounding box center [418, 186] width 165 height 23
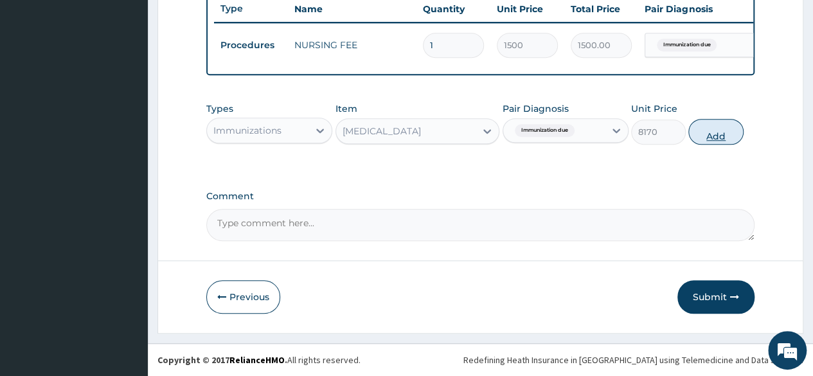
click at [703, 127] on button "Add" at bounding box center [715, 132] width 55 height 26
type input "0"
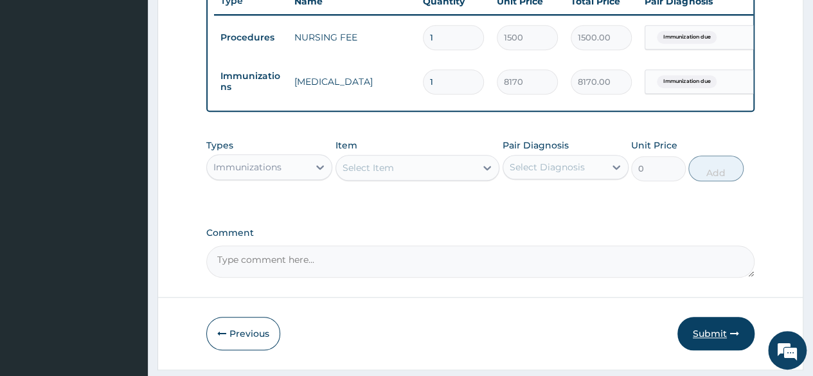
click at [713, 336] on button "Submit" at bounding box center [716, 333] width 77 height 33
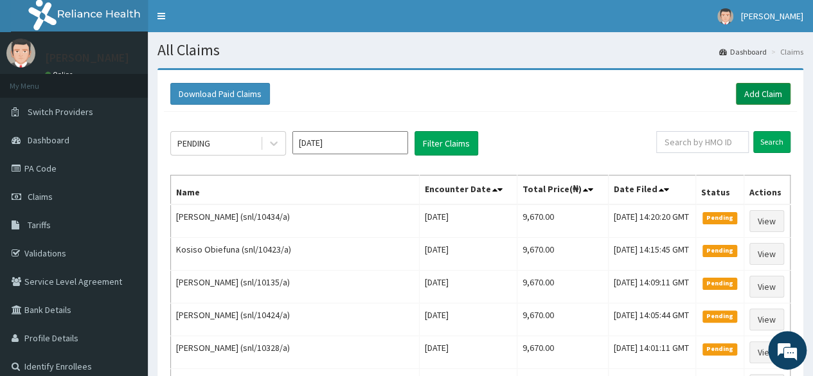
click at [757, 96] on link "Add Claim" at bounding box center [763, 94] width 55 height 22
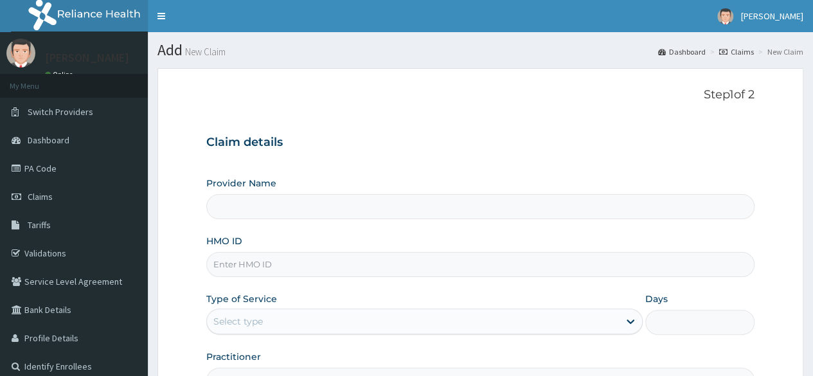
type input "Reliance Family Clinics (RFC) - [GEOGRAPHIC_DATA]"
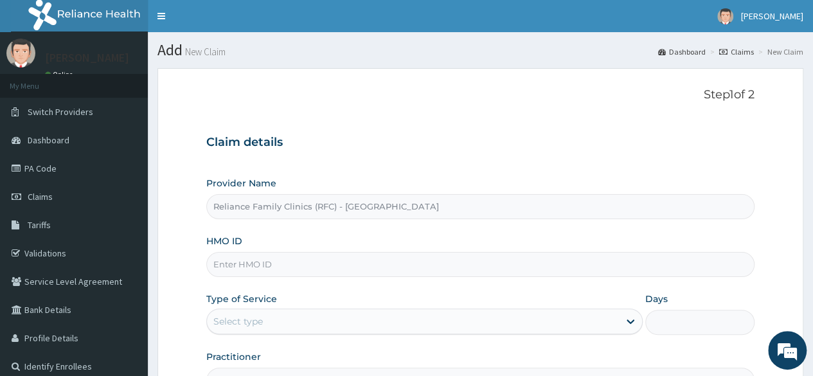
click at [433, 275] on input "HMO ID" at bounding box center [480, 264] width 548 height 25
type input "snl/"
